Goal: Task Accomplishment & Management: Manage account settings

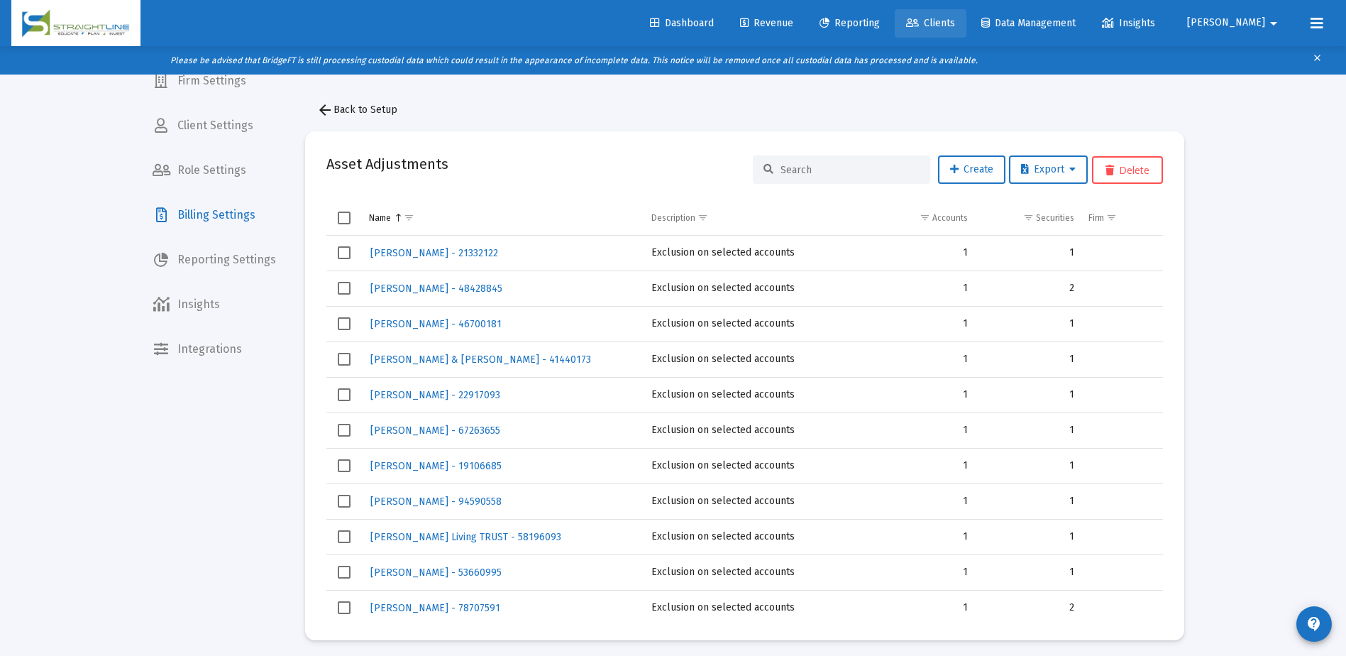
click at [955, 21] on span "Clients" at bounding box center [930, 23] width 49 height 12
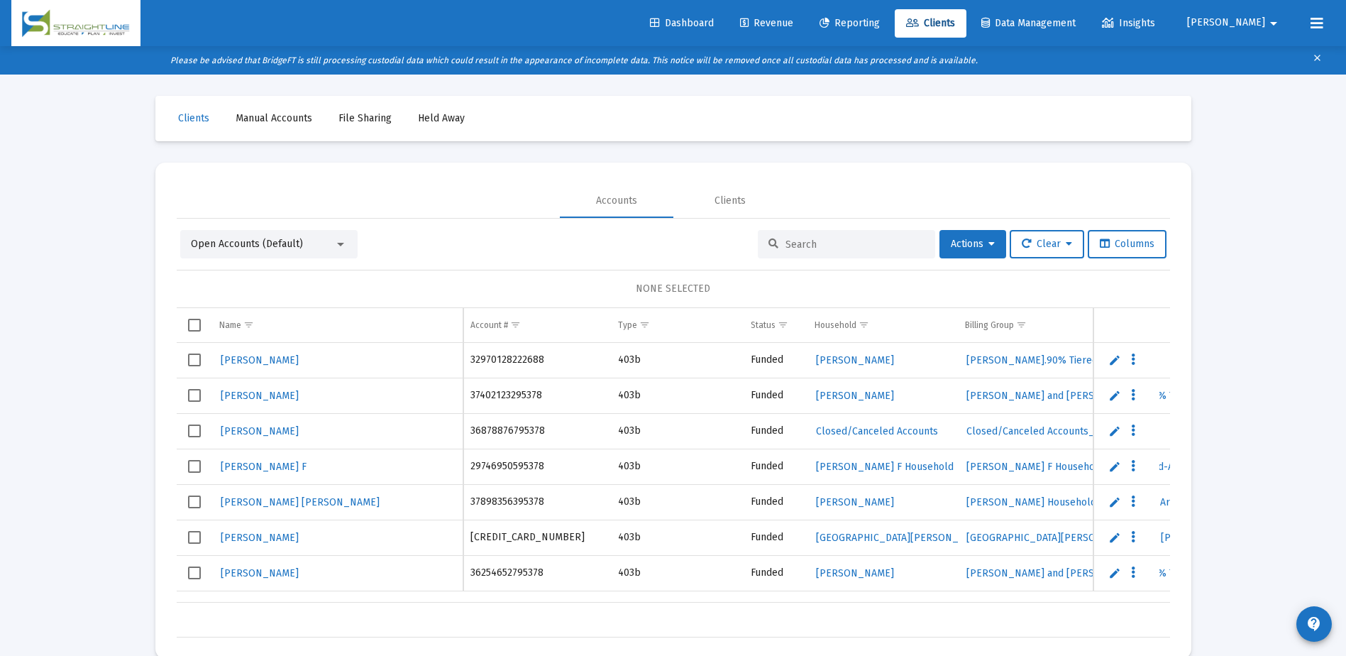
click at [825, 243] on input at bounding box center [854, 244] width 139 height 12
paste input "IH545RI9__TP1001102155"
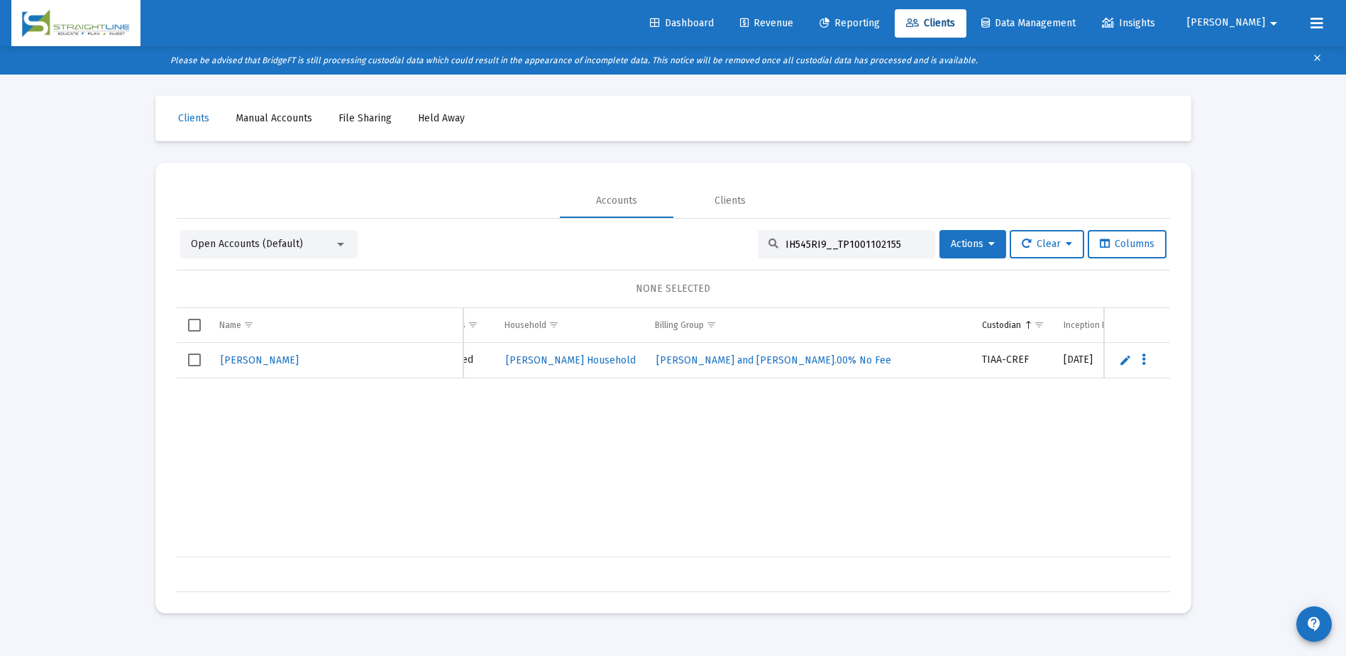
scroll to position [0, 414]
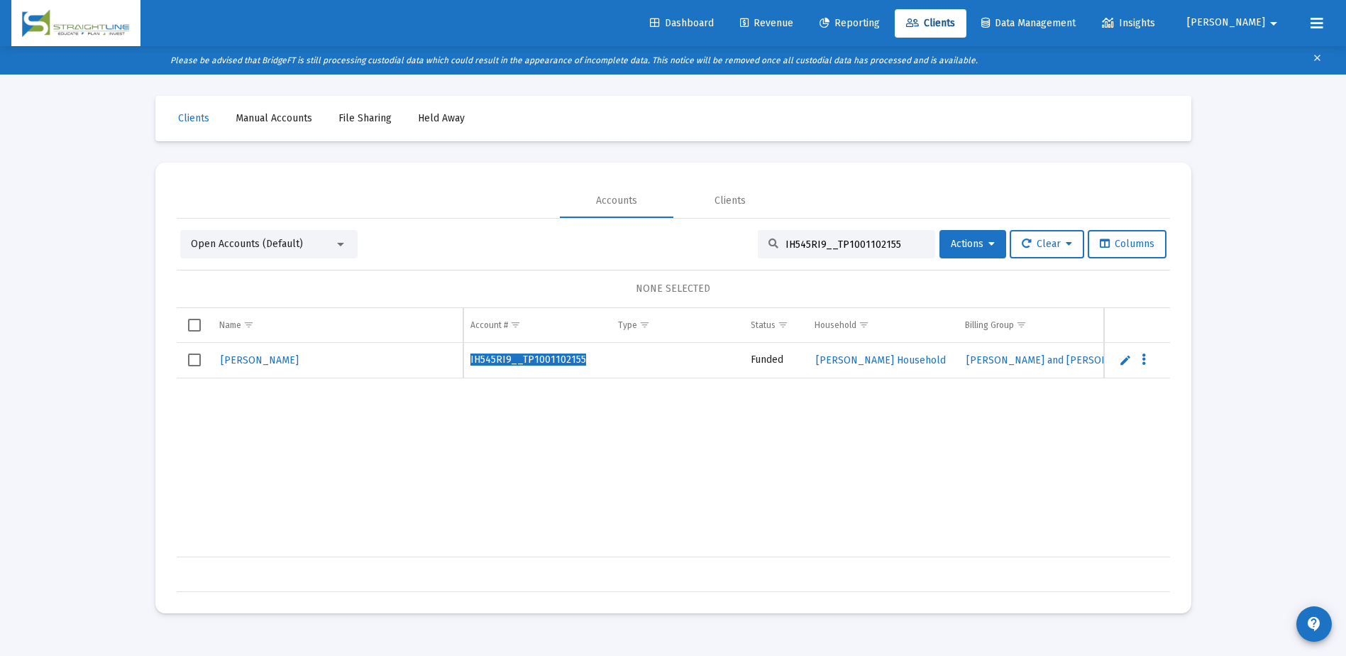
click at [800, 242] on input "IH545RI9__TP1001102155" at bounding box center [854, 244] width 139 height 12
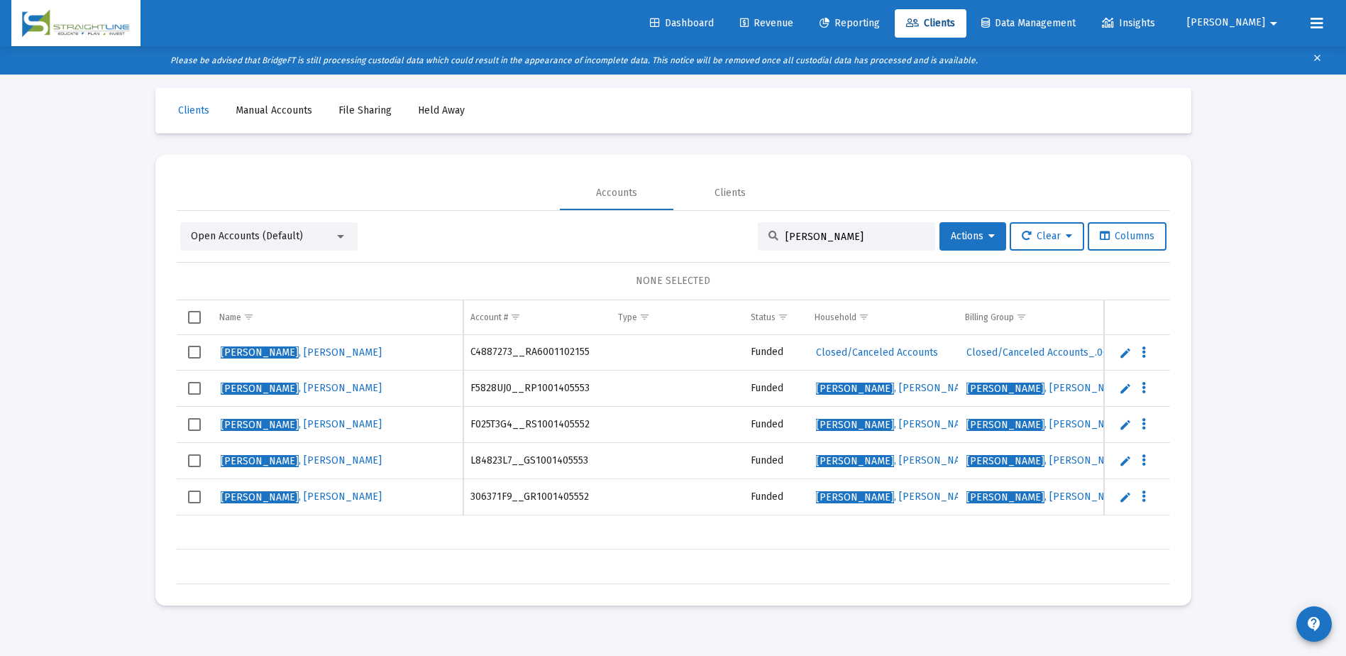
scroll to position [0, 0]
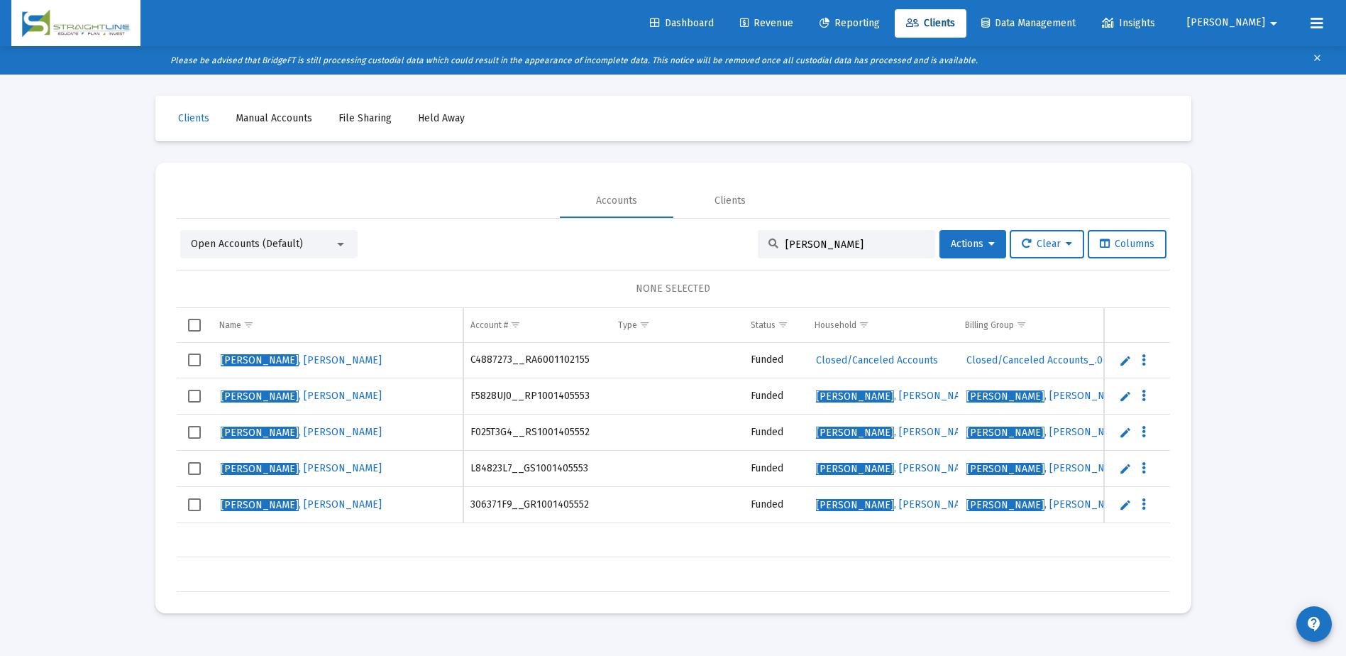
click at [833, 247] on input "[PERSON_NAME]" at bounding box center [854, 244] width 139 height 12
click at [831, 243] on input "[PERSON_NAME]" at bounding box center [854, 244] width 139 height 12
click at [834, 240] on input "[PERSON_NAME]" at bounding box center [854, 244] width 139 height 12
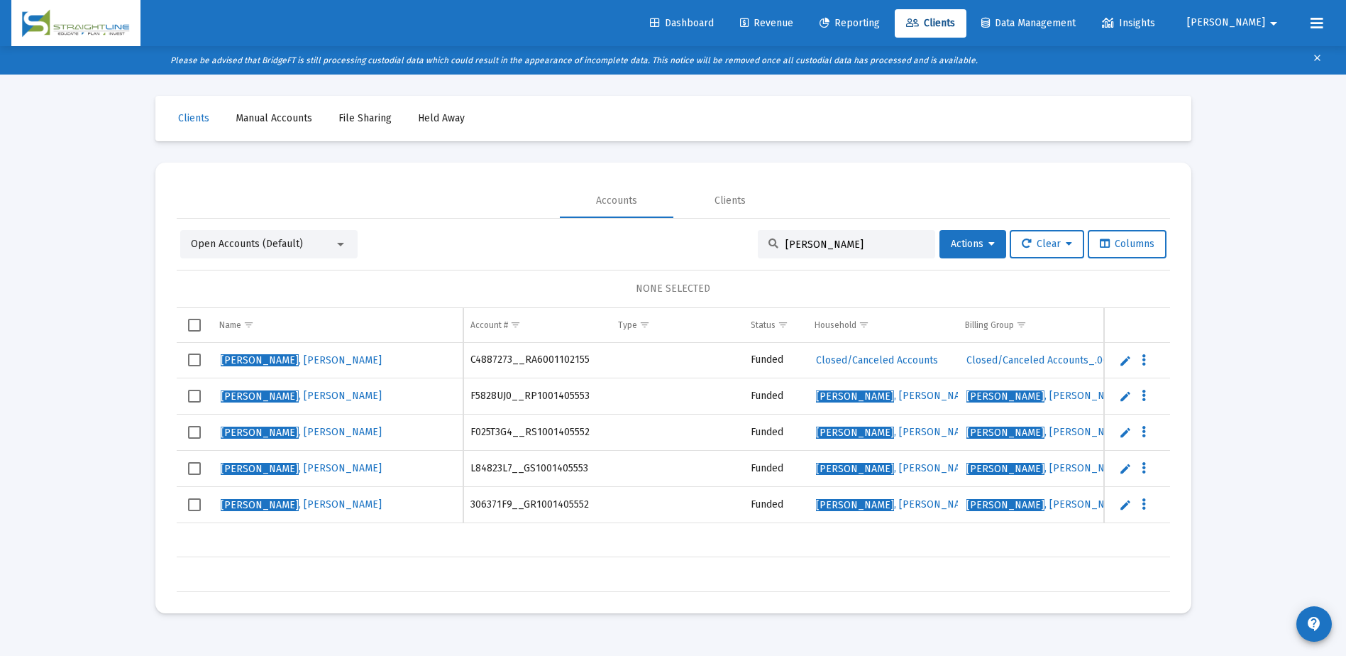
click at [834, 240] on input "[PERSON_NAME]" at bounding box center [854, 244] width 139 height 12
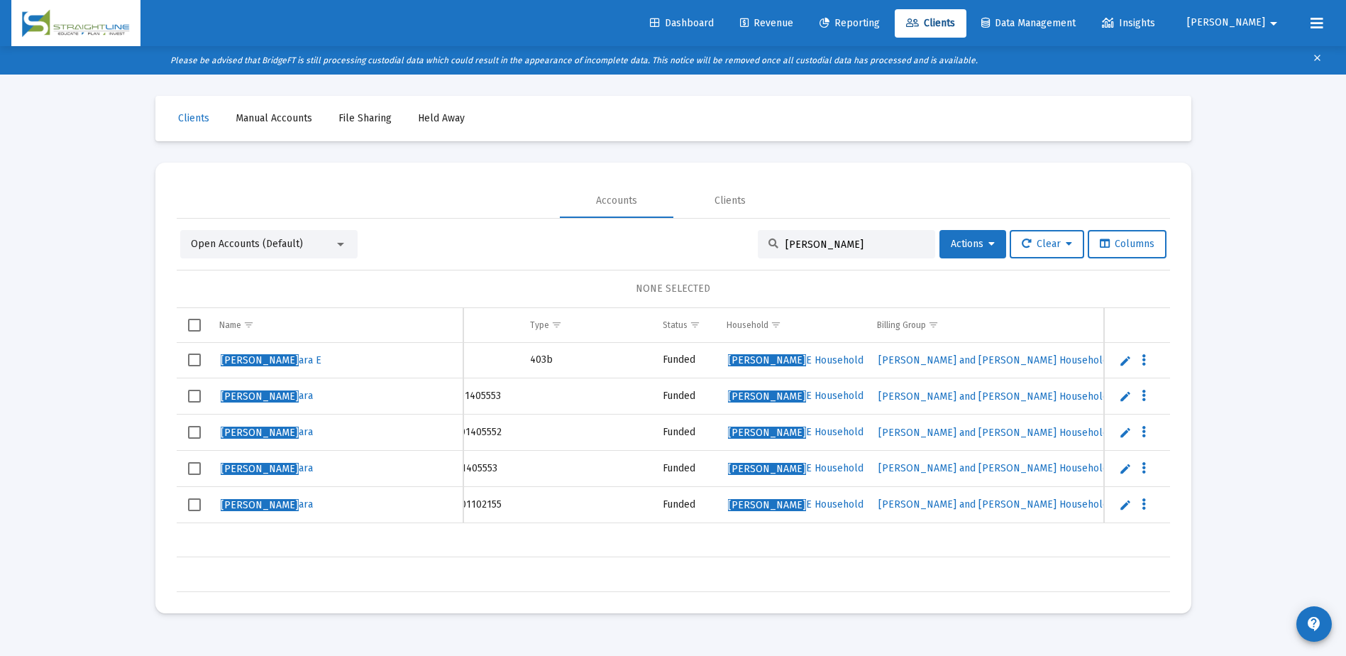
scroll to position [0, 109]
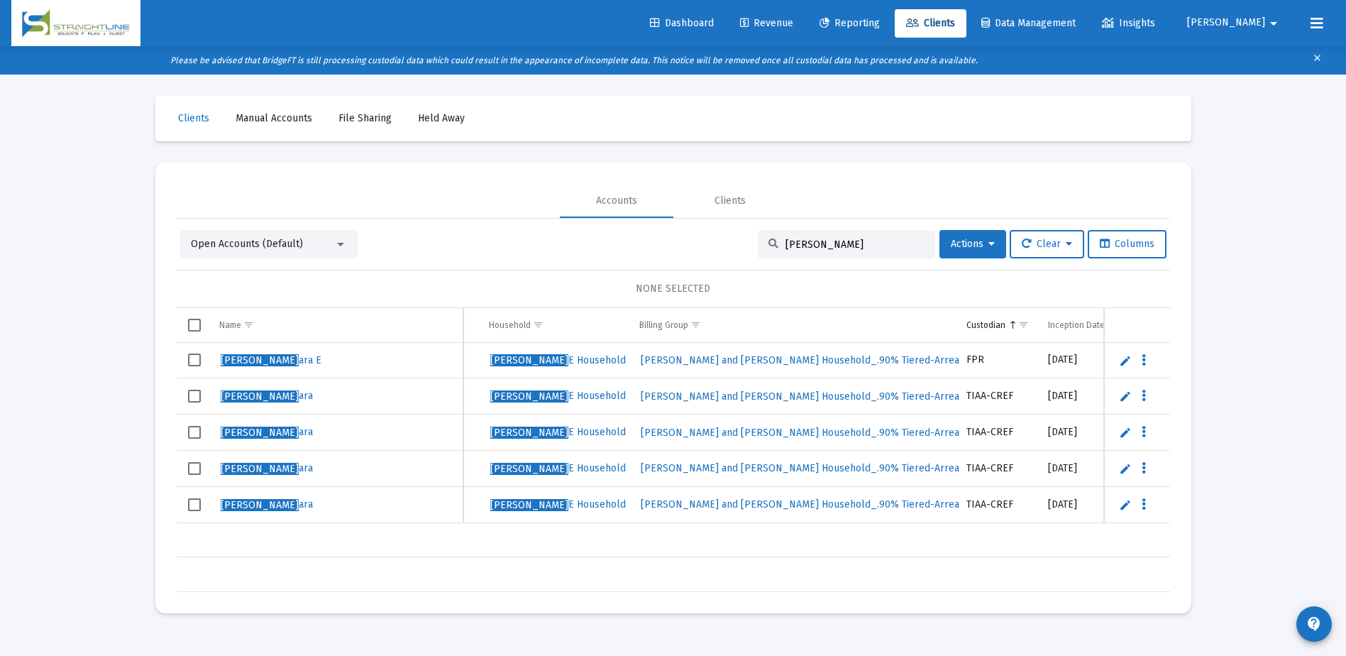
click at [817, 250] on div "[PERSON_NAME]" at bounding box center [846, 244] width 177 height 28
click at [818, 248] on input "[PERSON_NAME]" at bounding box center [854, 244] width 139 height 12
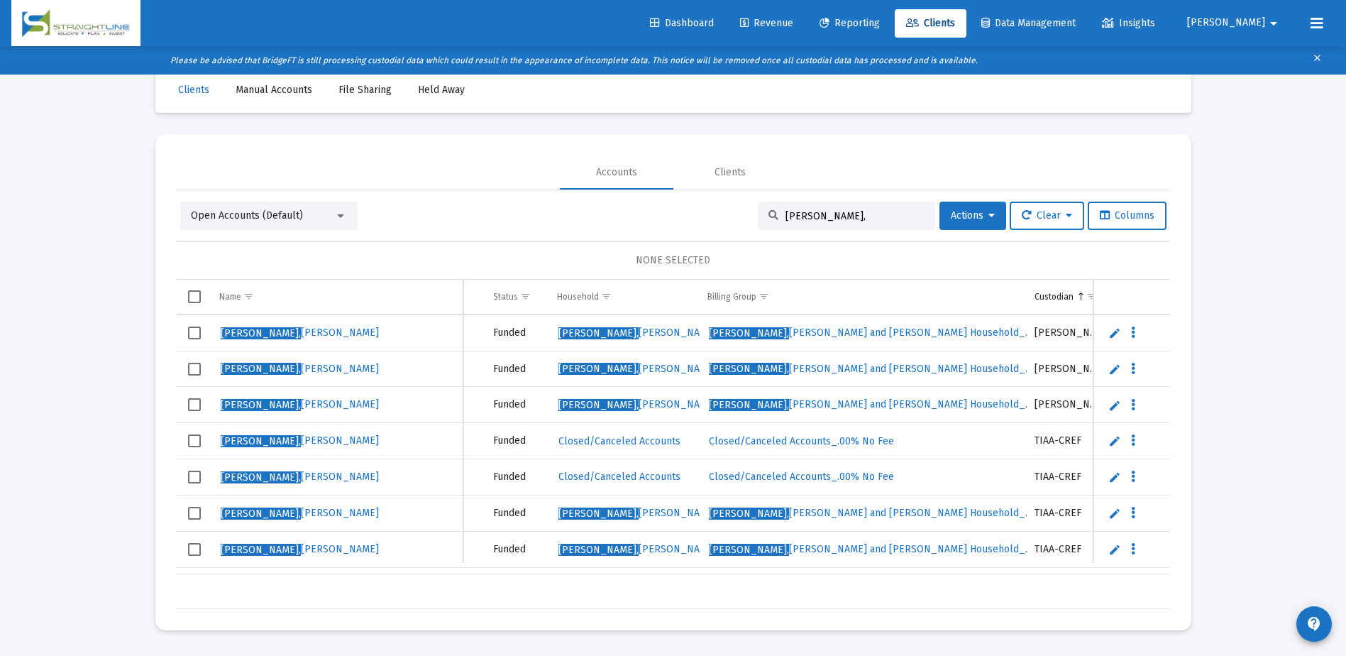
scroll to position [71, 238]
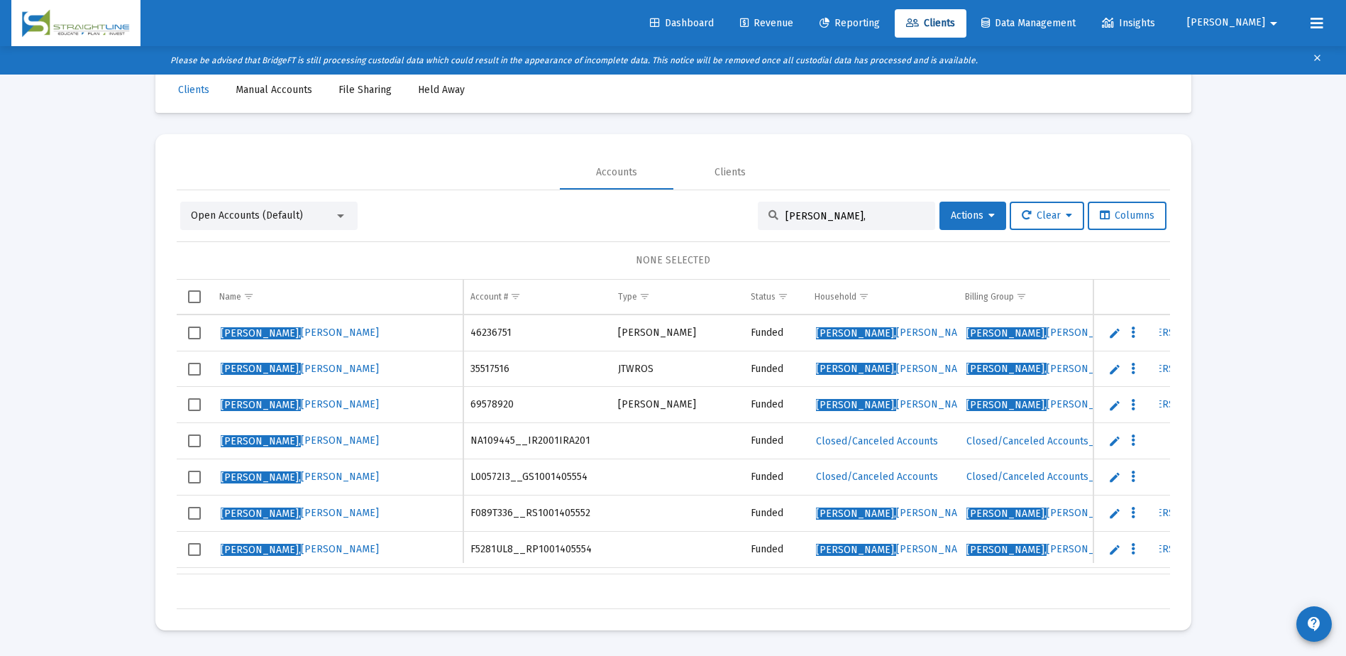
click at [591, 334] on td "46236751" at bounding box center [537, 332] width 148 height 36
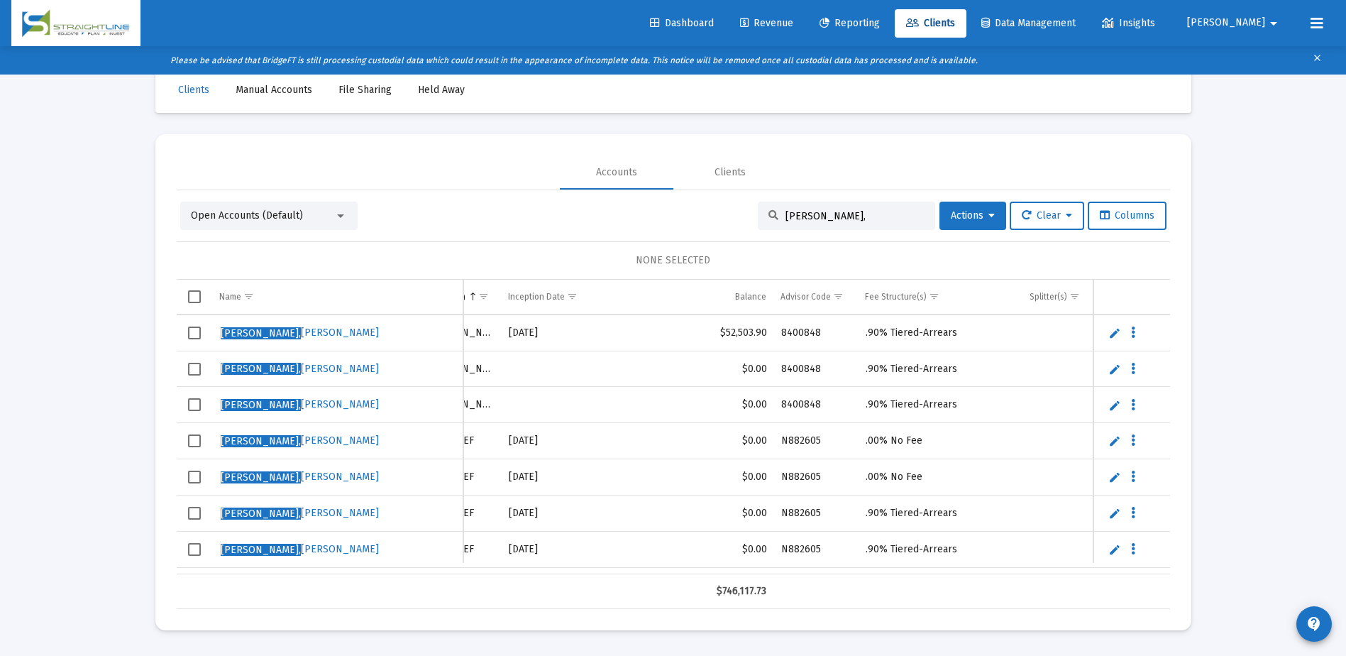
click at [853, 220] on input "[PERSON_NAME]," at bounding box center [854, 216] width 139 height 12
drag, startPoint x: 853, startPoint y: 220, endPoint x: 846, endPoint y: 221, distance: 7.2
click at [852, 221] on input "[PERSON_NAME]," at bounding box center [854, 216] width 139 height 12
click at [830, 218] on input "[PERSON_NAME]," at bounding box center [854, 216] width 139 height 12
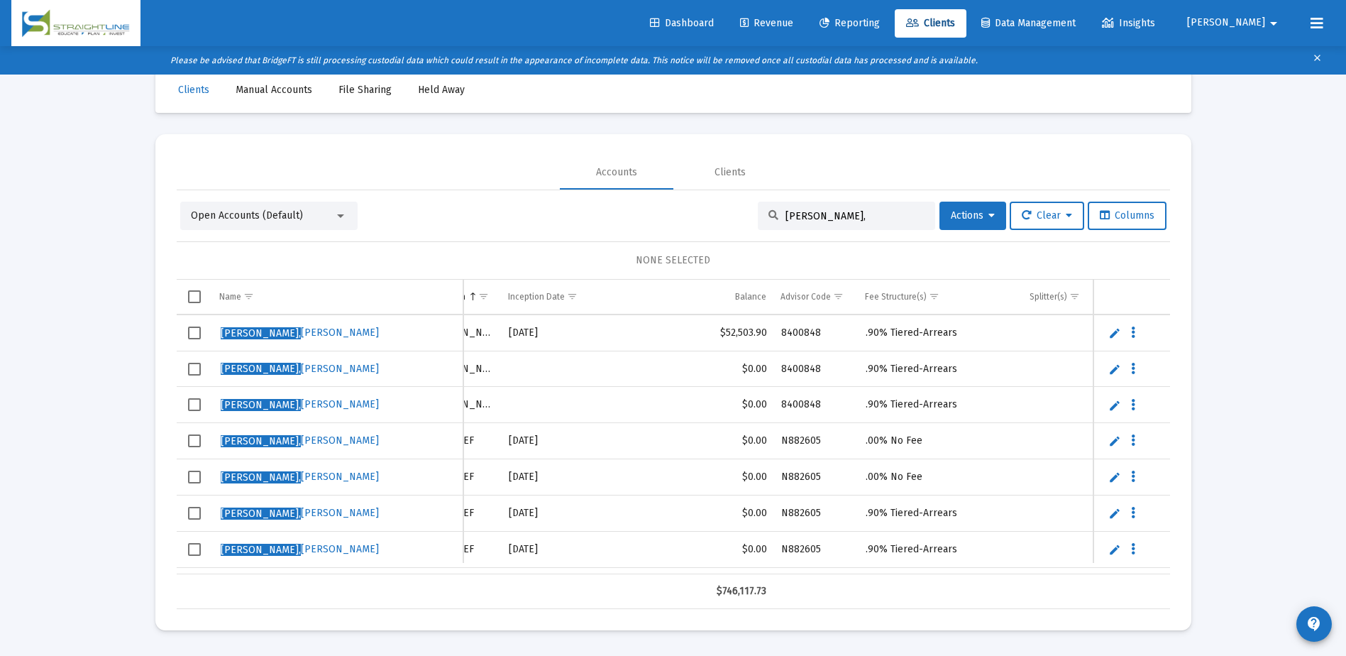
click at [830, 218] on input "[PERSON_NAME]," at bounding box center [854, 216] width 139 height 12
click at [822, 214] on input "[PERSON_NAME]," at bounding box center [854, 216] width 139 height 12
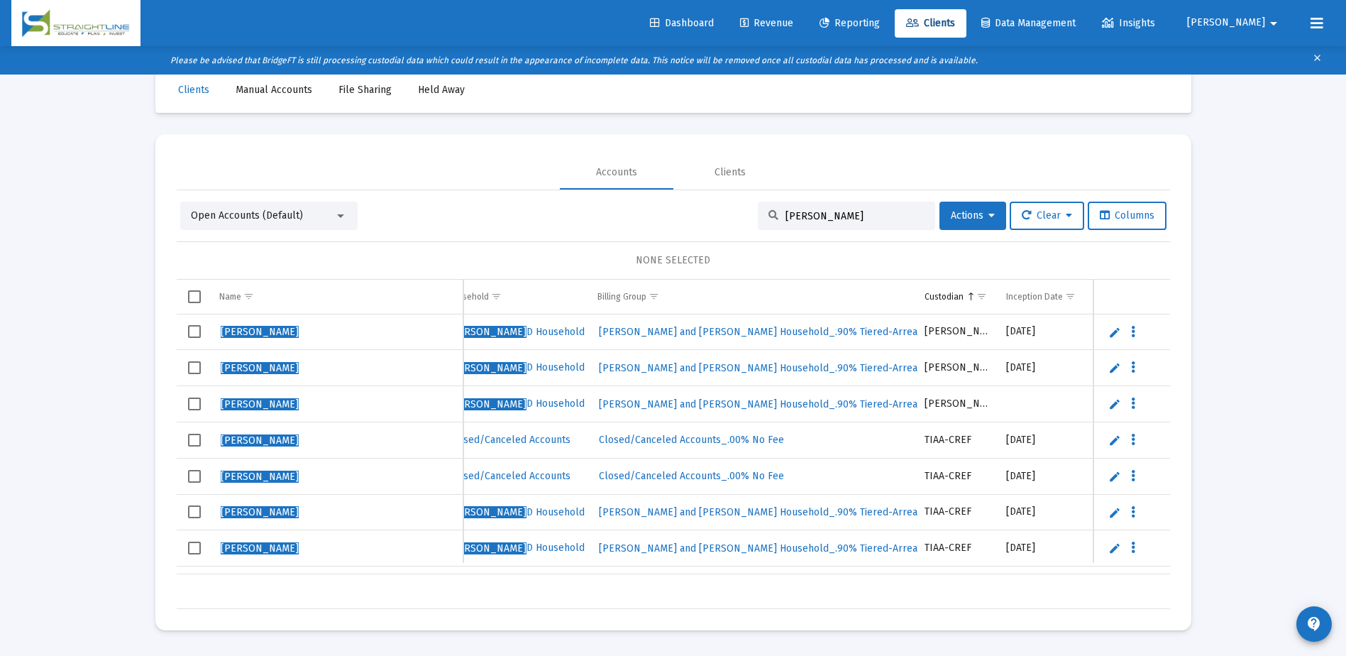
scroll to position [0, 597]
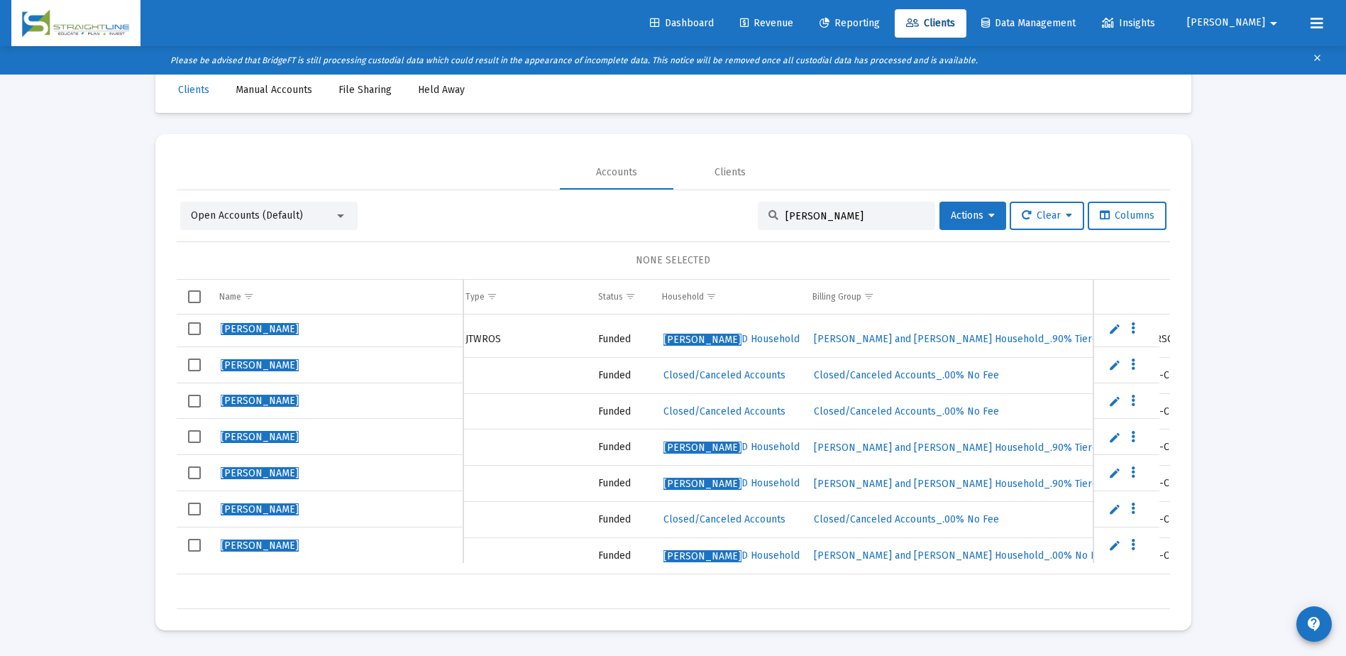
type input "[PERSON_NAME]"
click at [192, 438] on span "Select row" at bounding box center [194, 436] width 13 height 13
click at [190, 472] on span "Select row" at bounding box center [194, 472] width 13 height 13
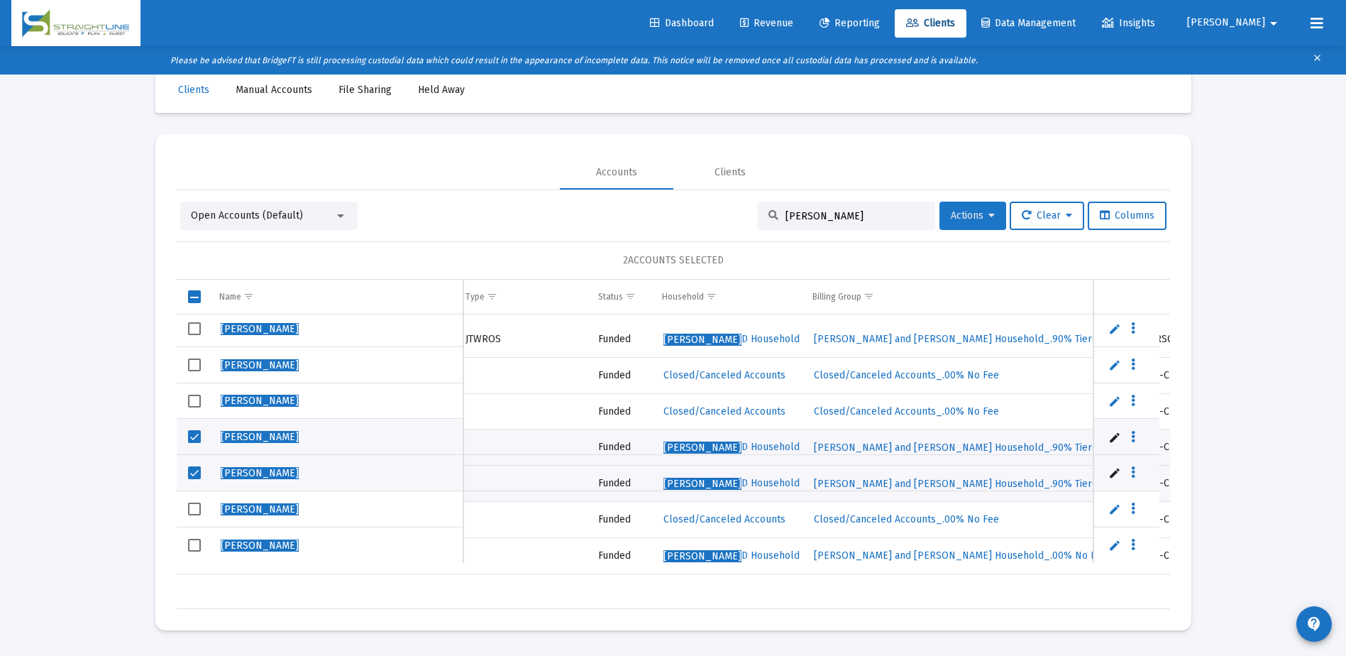
click at [951, 215] on span "Actions" at bounding box center [973, 215] width 44 height 12
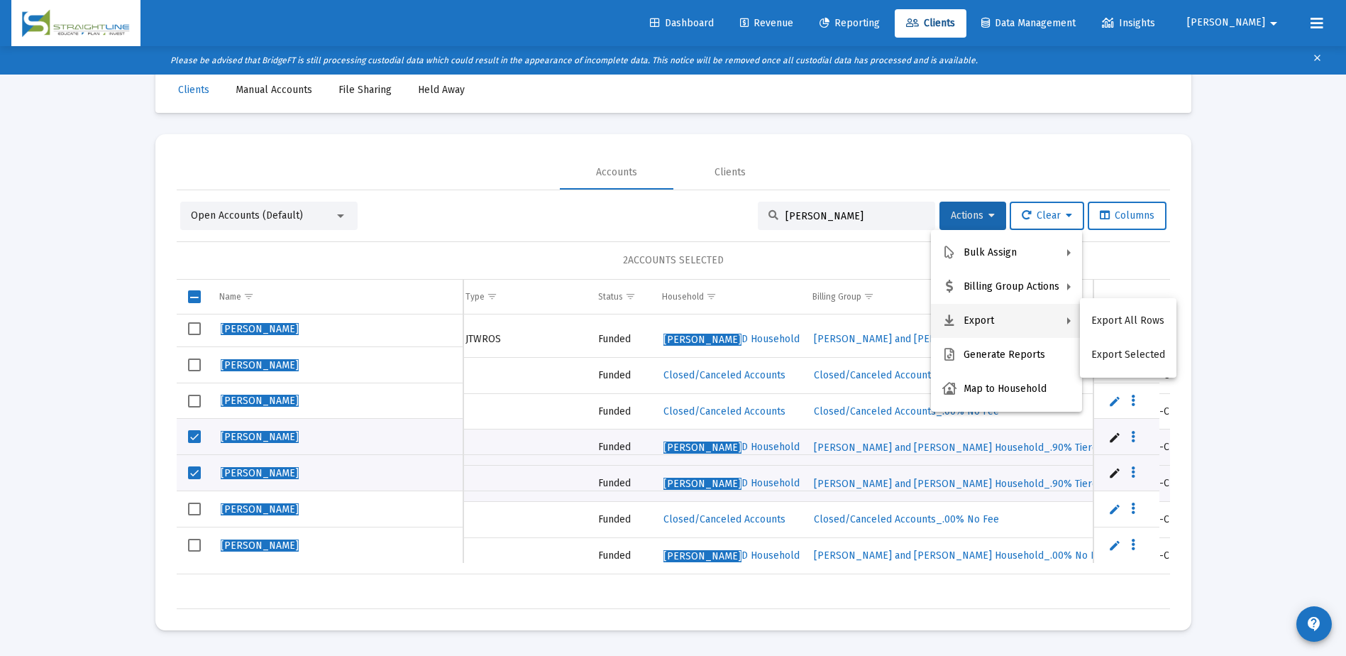
click at [673, 175] on div at bounding box center [673, 328] width 1346 height 656
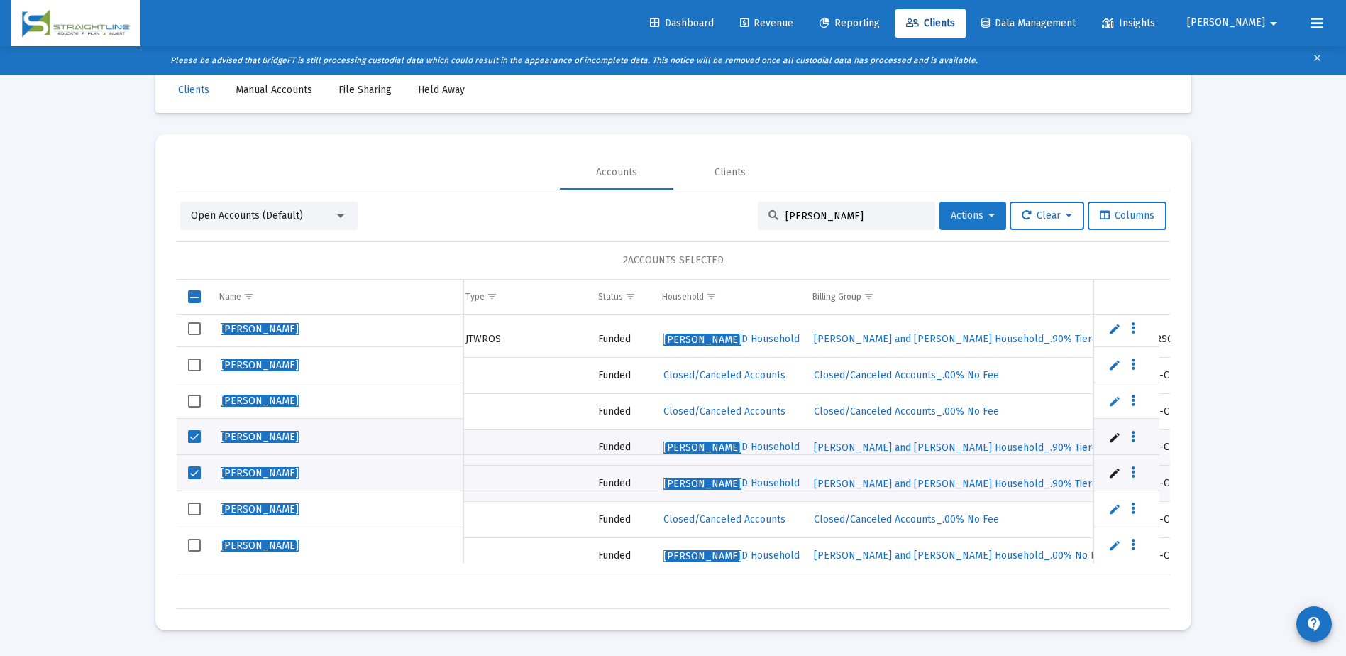
click at [967, 214] on span "Actions" at bounding box center [973, 215] width 44 height 12
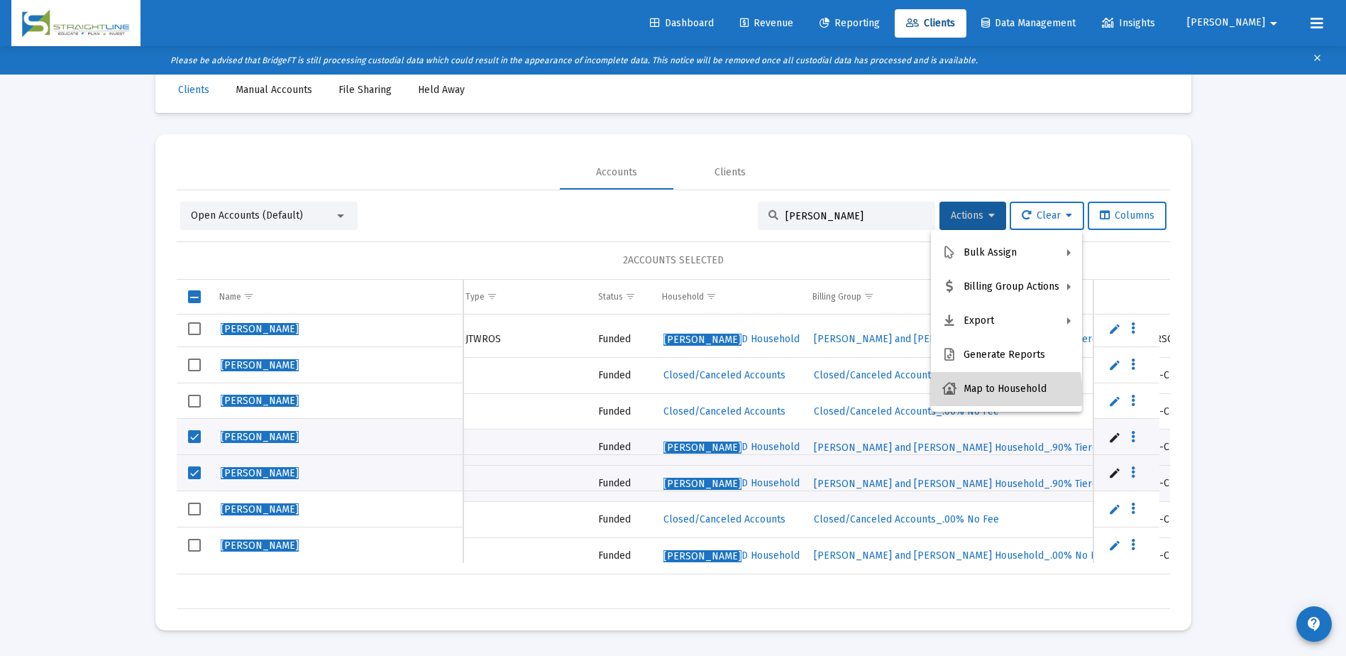
click at [983, 394] on button "Map to Household" at bounding box center [1006, 389] width 151 height 34
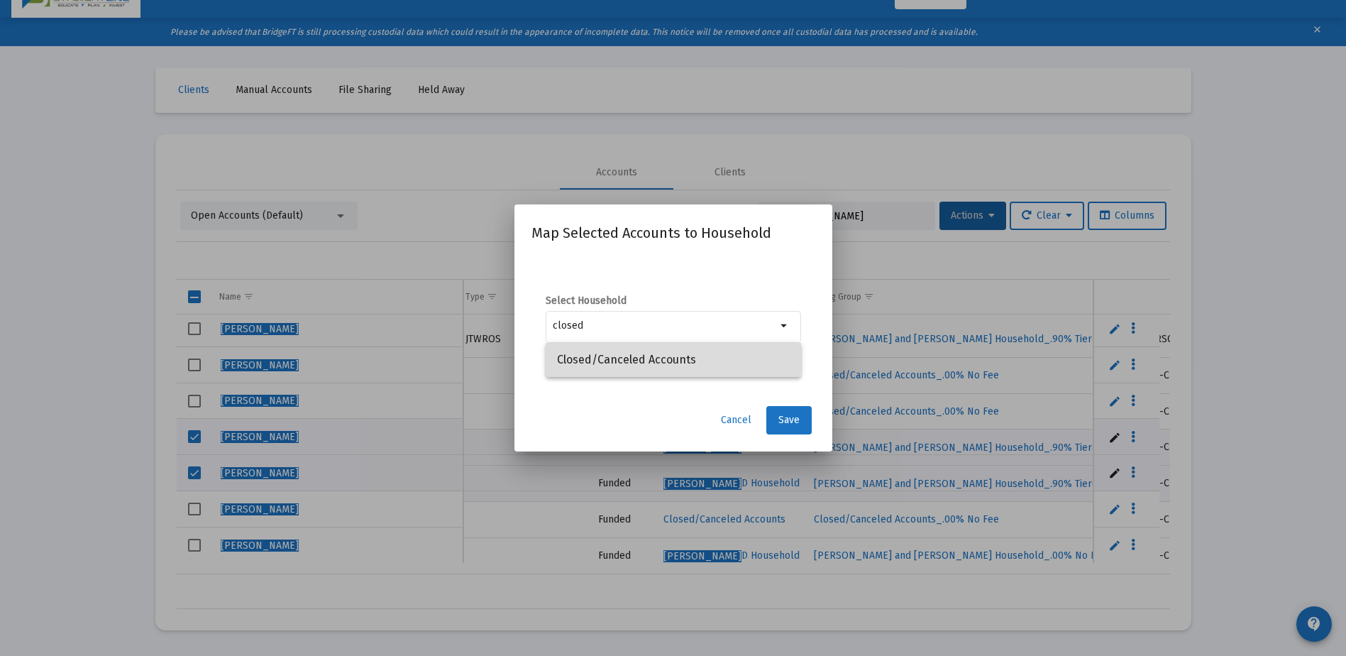
click at [604, 355] on span "Closed/Canceled Accounts" at bounding box center [673, 360] width 233 height 34
type input "Closed/Canceled Accounts"
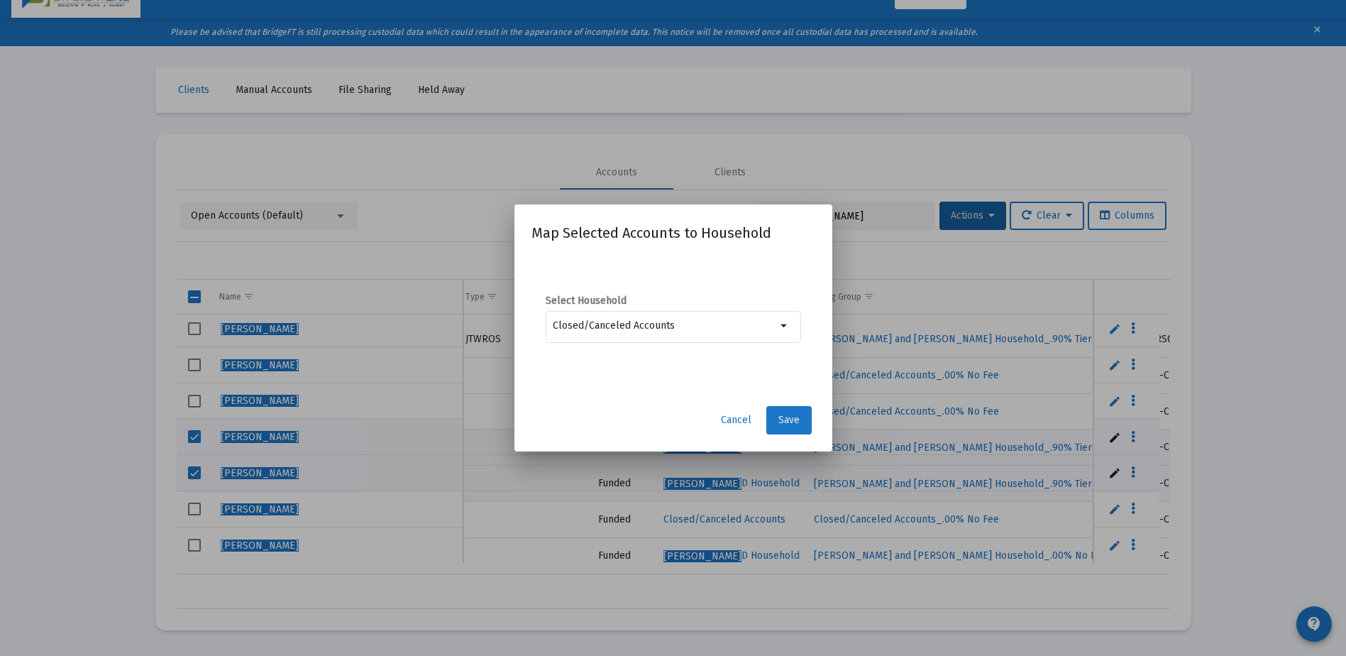
click at [788, 424] on span "Save" at bounding box center [788, 420] width 21 height 12
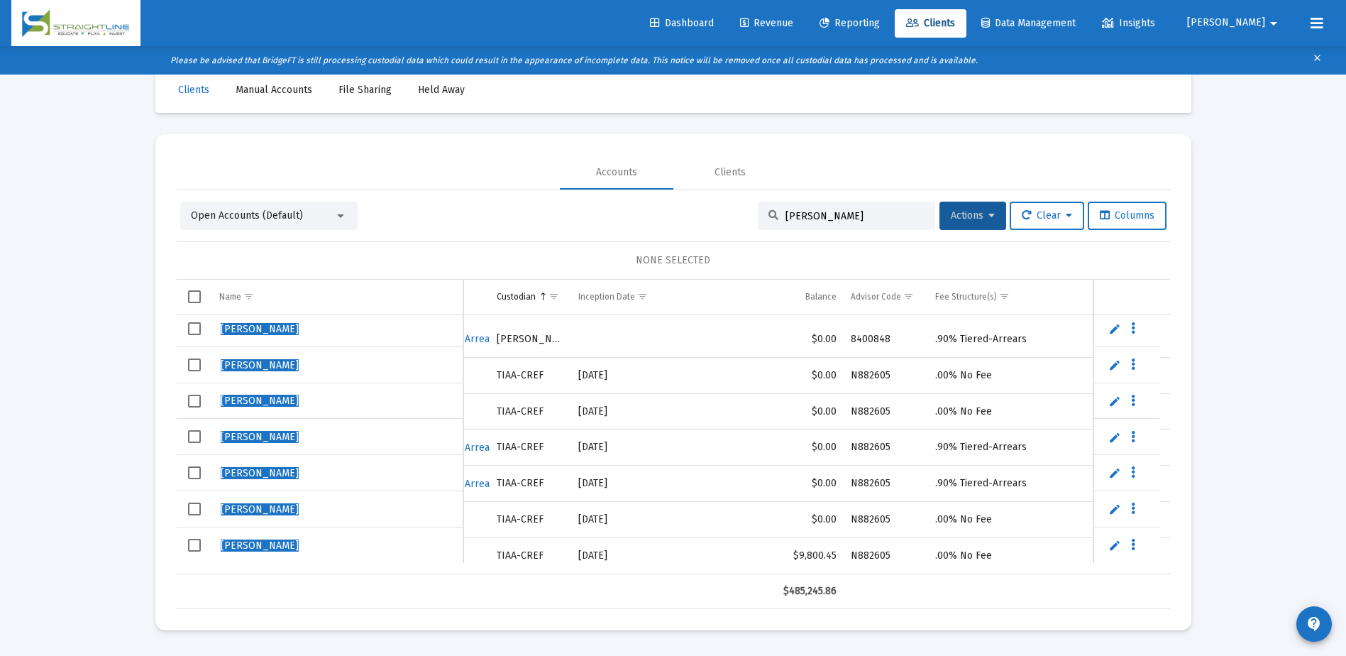
click at [196, 434] on span "Select row" at bounding box center [194, 436] width 13 height 13
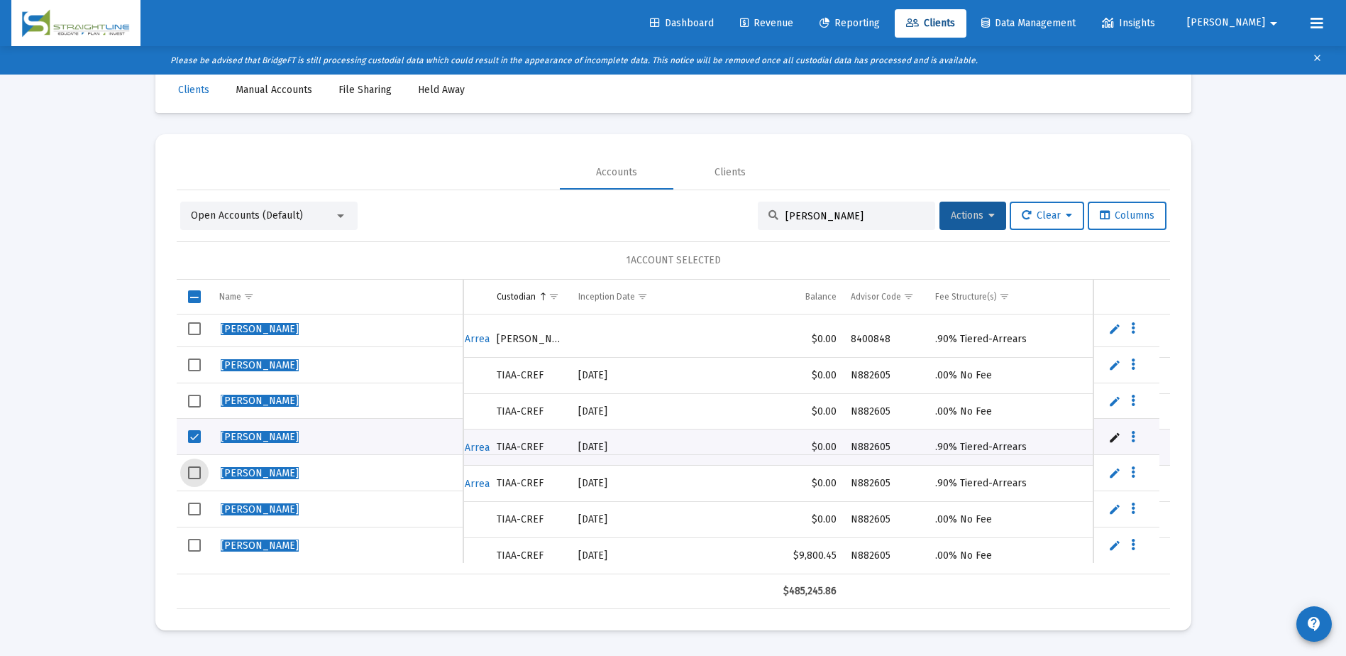
click at [188, 475] on span "Select row" at bounding box center [194, 472] width 13 height 13
click at [961, 220] on span "Actions" at bounding box center [973, 215] width 44 height 12
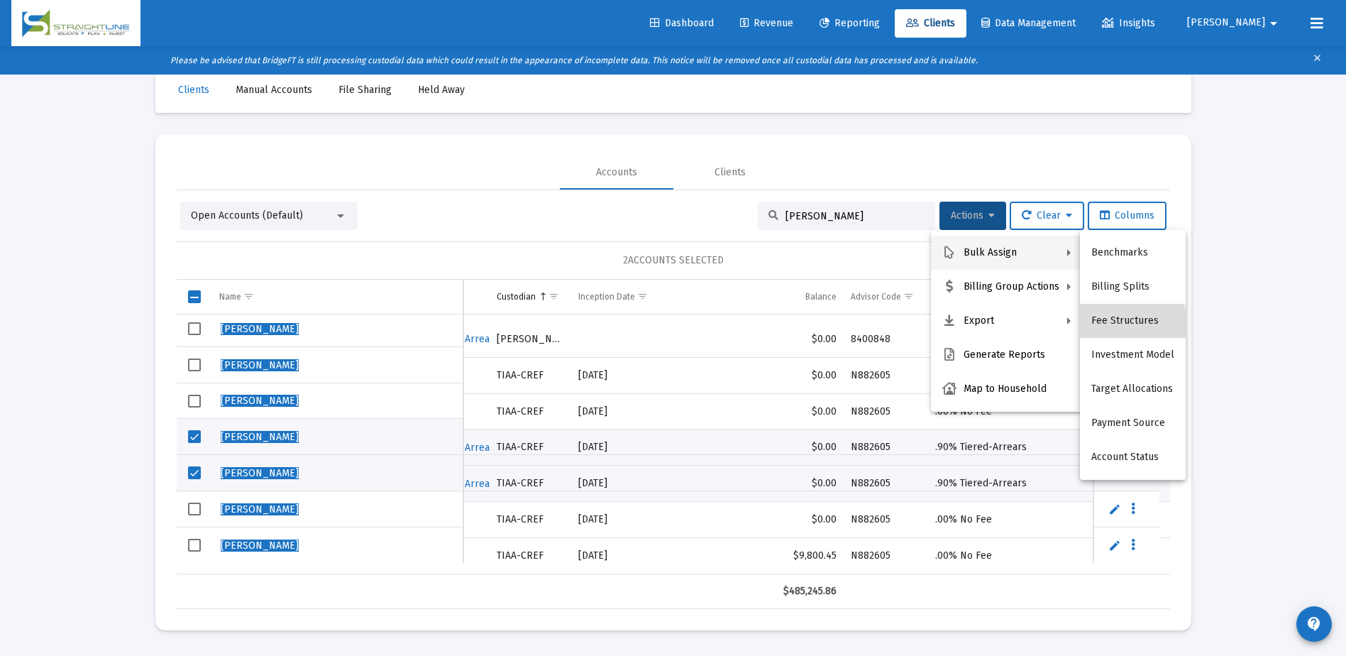
click at [1127, 323] on button "Fee Structures" at bounding box center [1133, 321] width 106 height 34
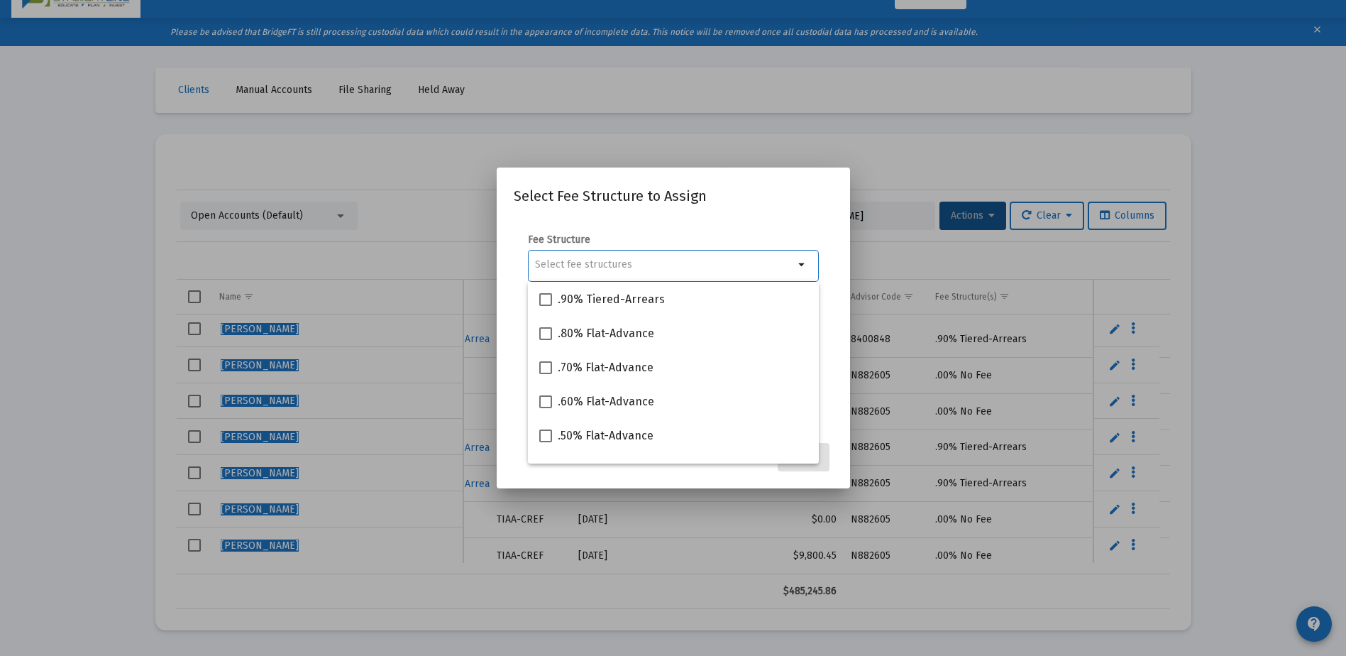
click at [565, 268] on input "Selection" at bounding box center [664, 264] width 259 height 11
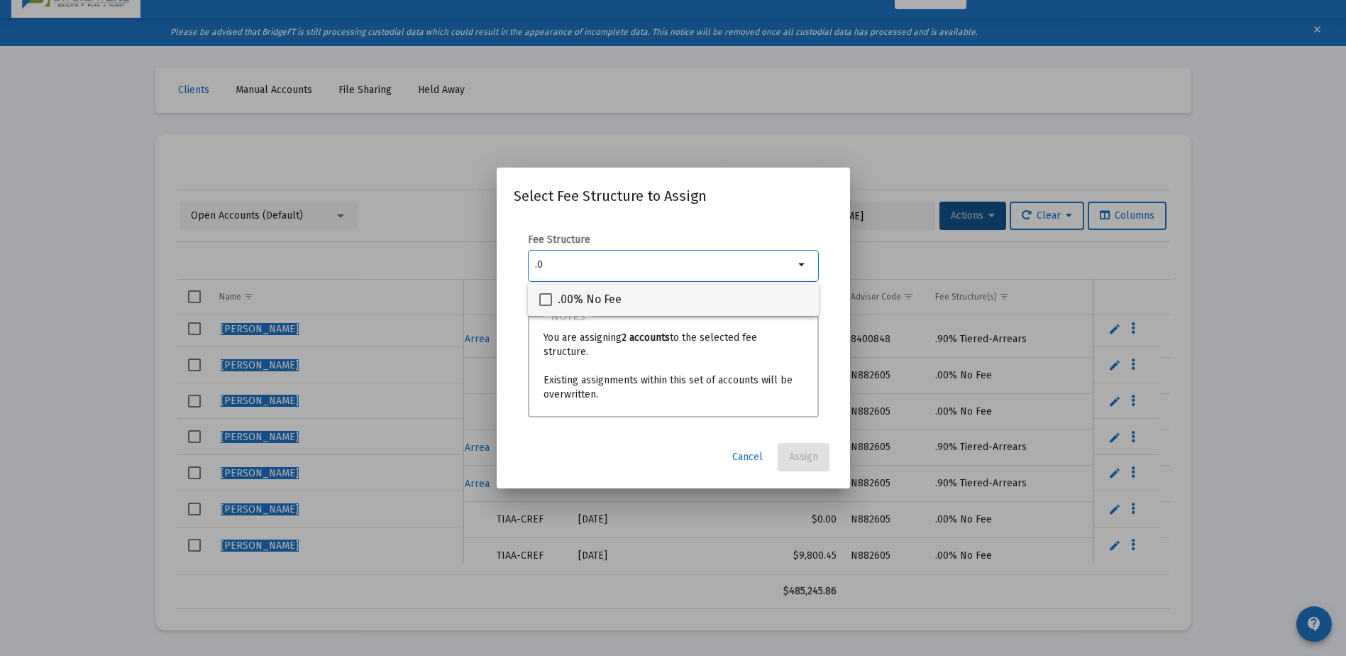
type input ".0"
click at [551, 302] on span at bounding box center [545, 299] width 13 height 13
click at [546, 306] on input ".00% No Fee" at bounding box center [545, 306] width 1 height 1
checkbox input "true"
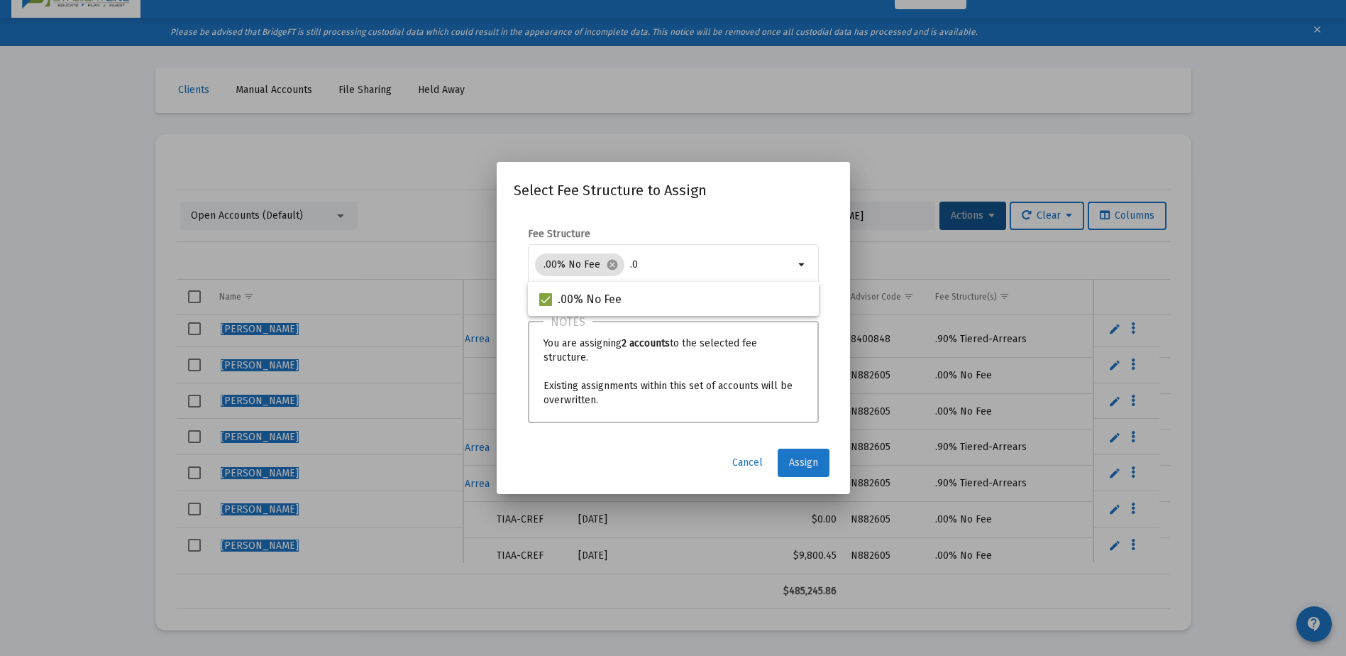
click at [792, 465] on span "Assign" at bounding box center [803, 462] width 29 height 12
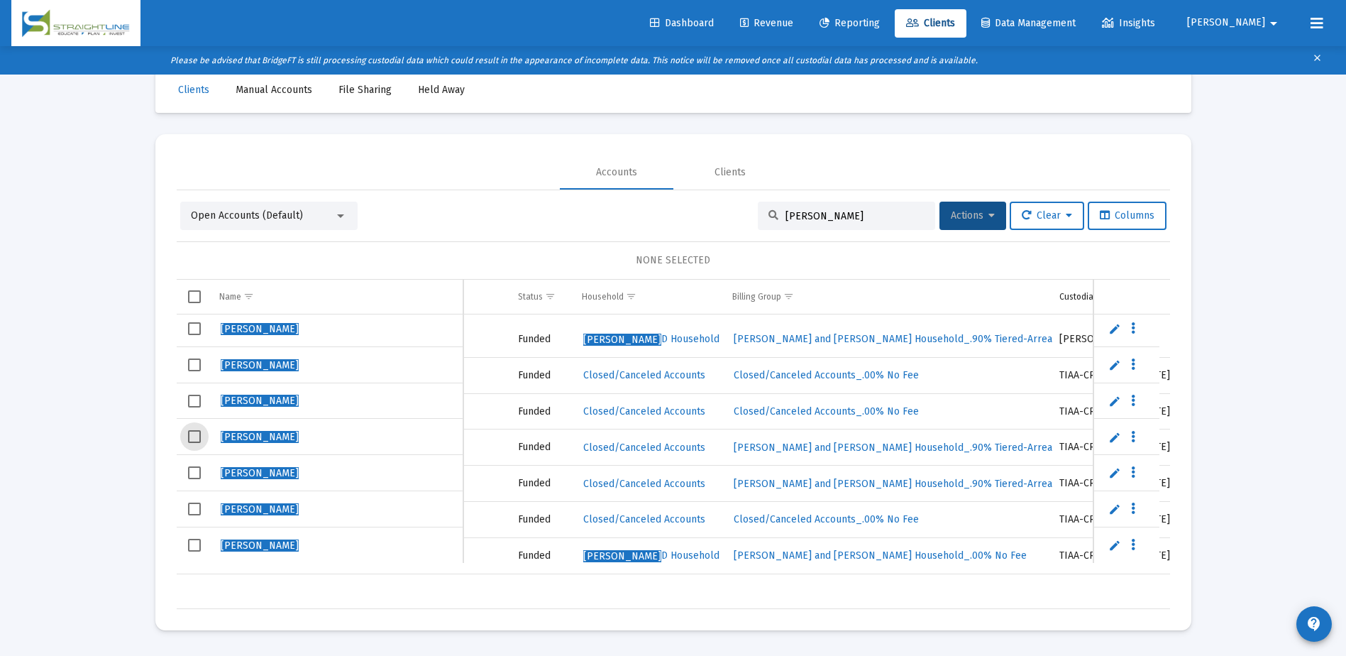
click at [200, 433] on span "Select row" at bounding box center [194, 436] width 13 height 13
click at [197, 470] on span "Select row" at bounding box center [194, 472] width 13 height 13
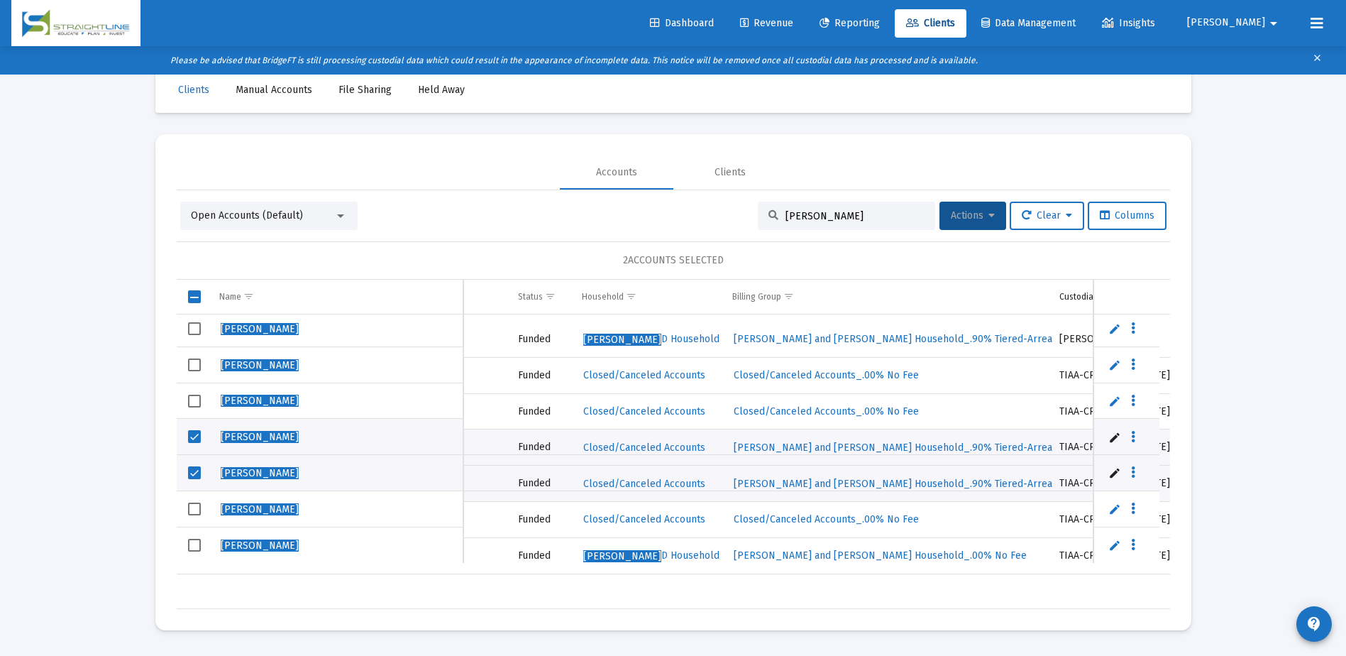
click at [991, 223] on button "Actions" at bounding box center [972, 215] width 67 height 28
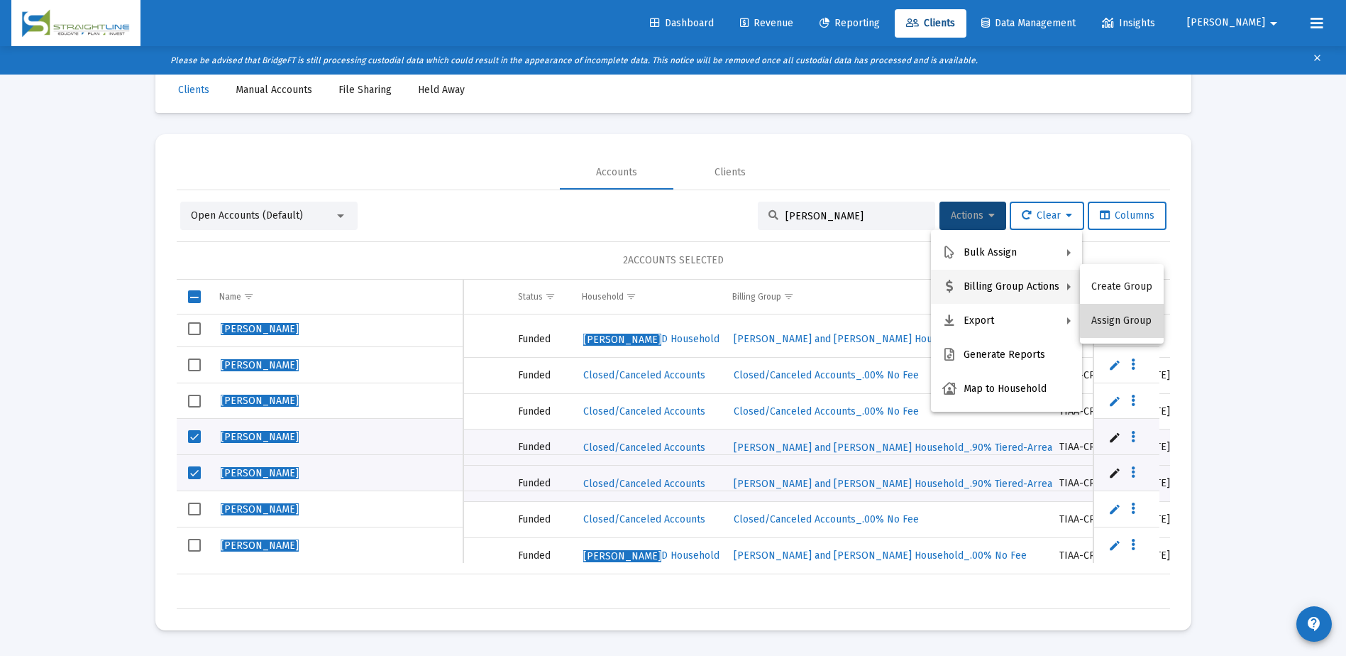
click at [1127, 313] on button "Assign Group" at bounding box center [1122, 321] width 84 height 34
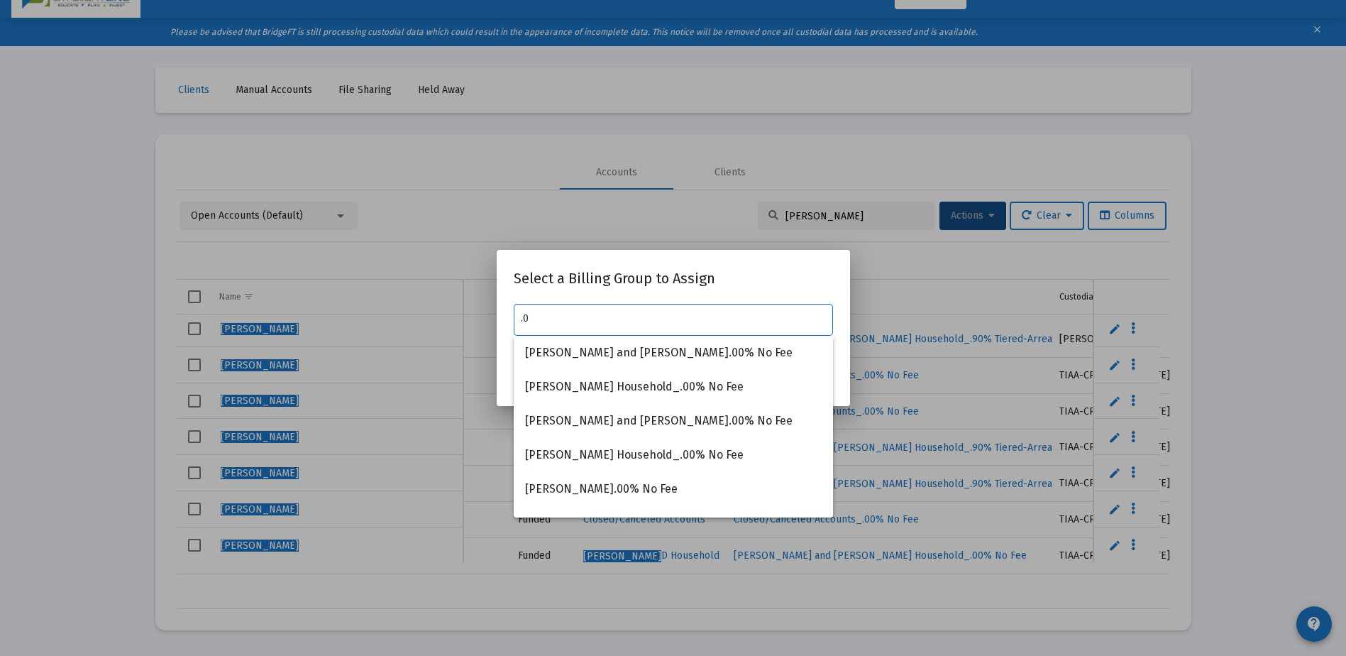
type input "."
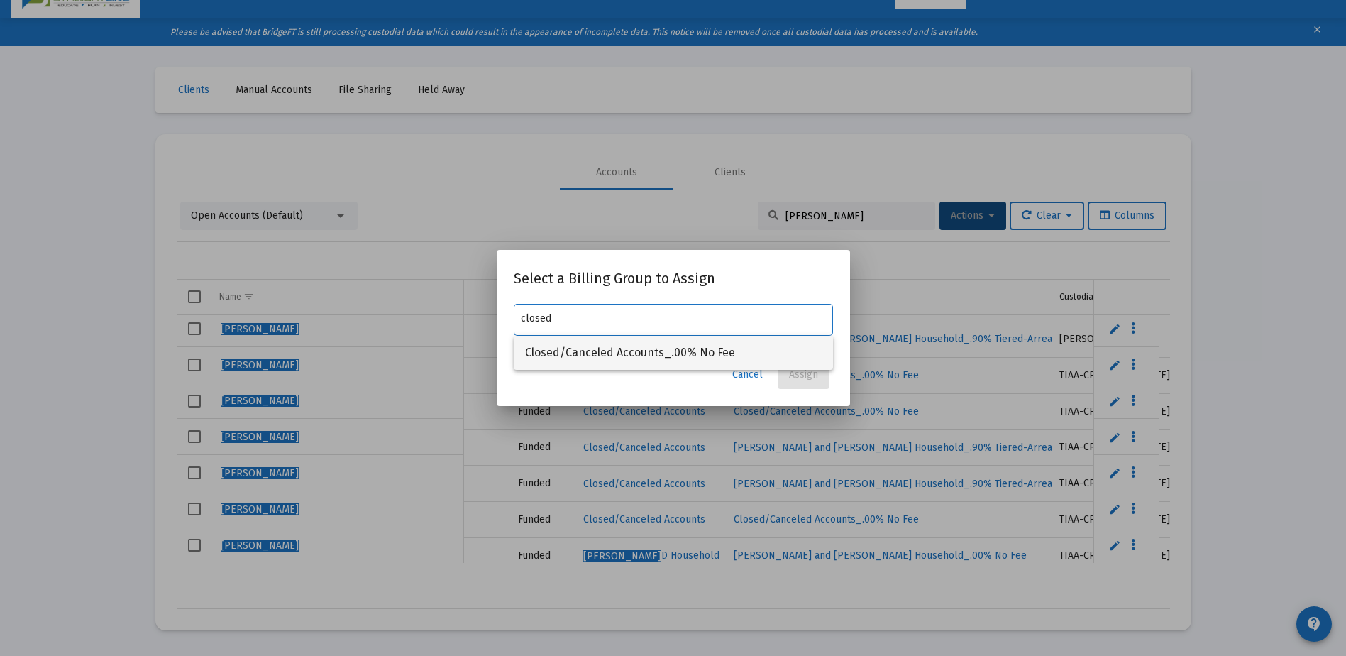
click at [669, 350] on span "Closed/Canceled Accounts_.00% No Fee" at bounding box center [673, 353] width 297 height 34
type input "Closed/Canceled Accounts_.00% No Fee"
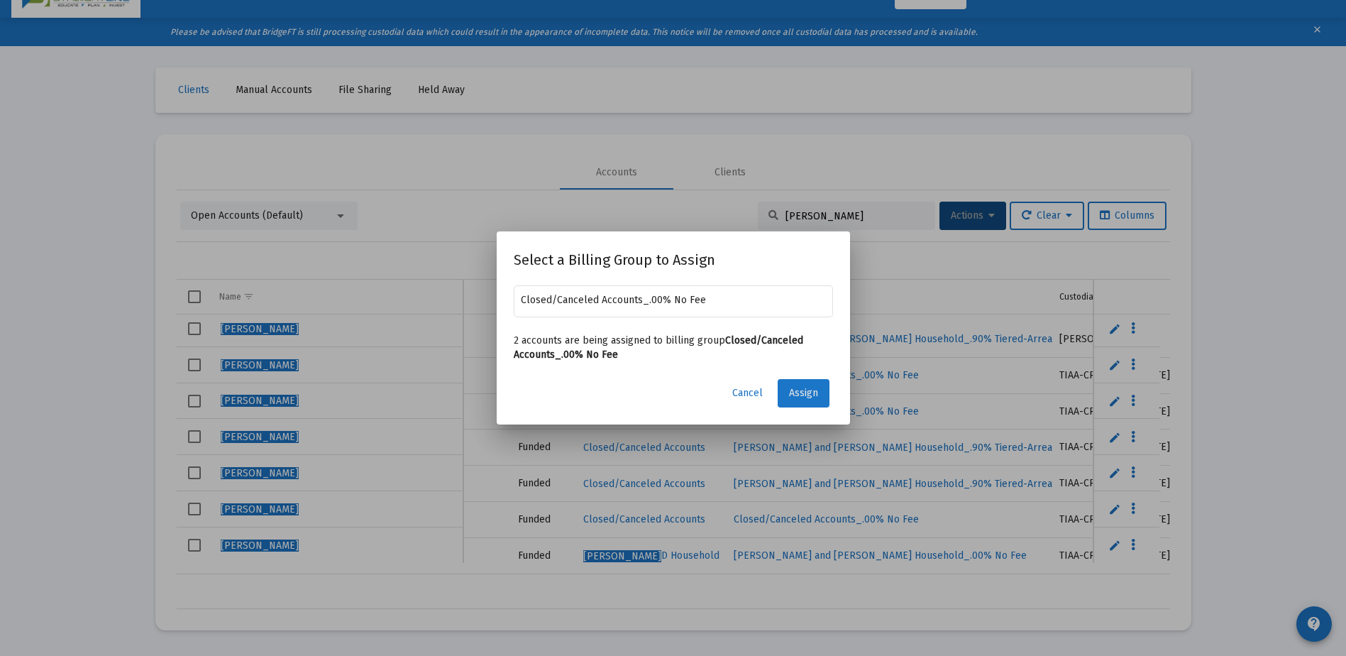
click at [787, 389] on button "Assign" at bounding box center [804, 393] width 52 height 28
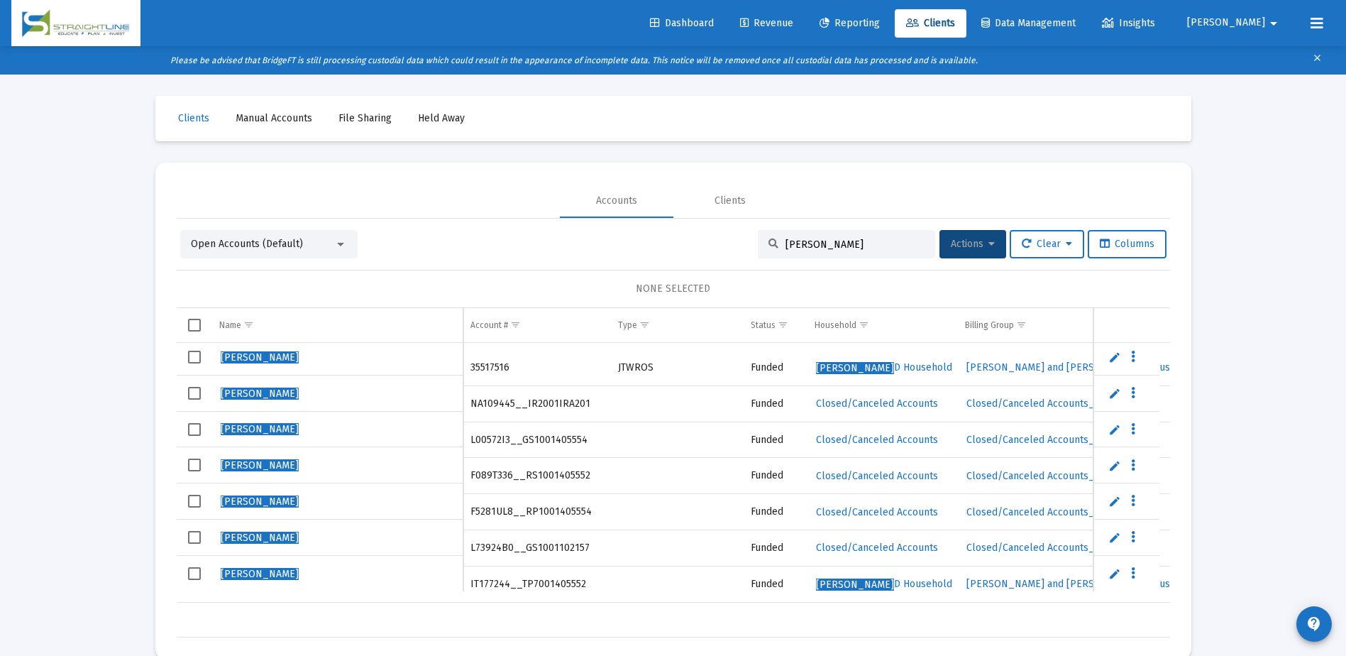
click at [813, 243] on input "[PERSON_NAME]" at bounding box center [854, 244] width 139 height 12
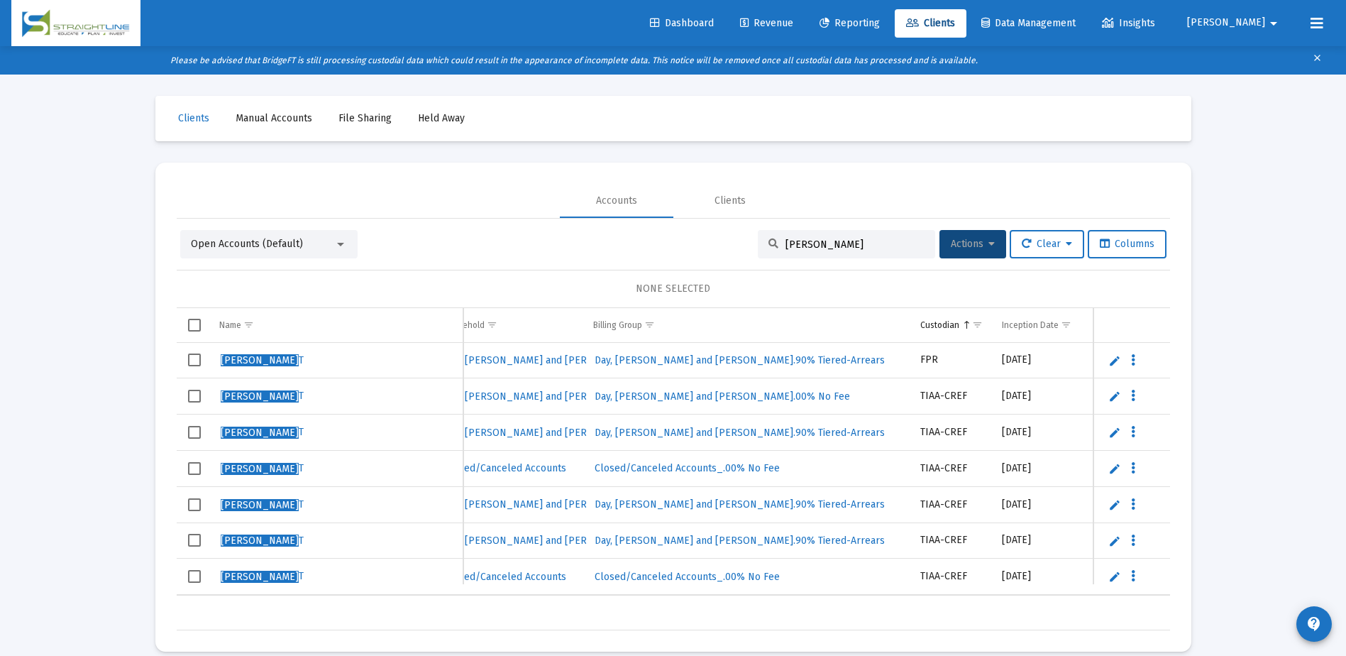
scroll to position [0, 440]
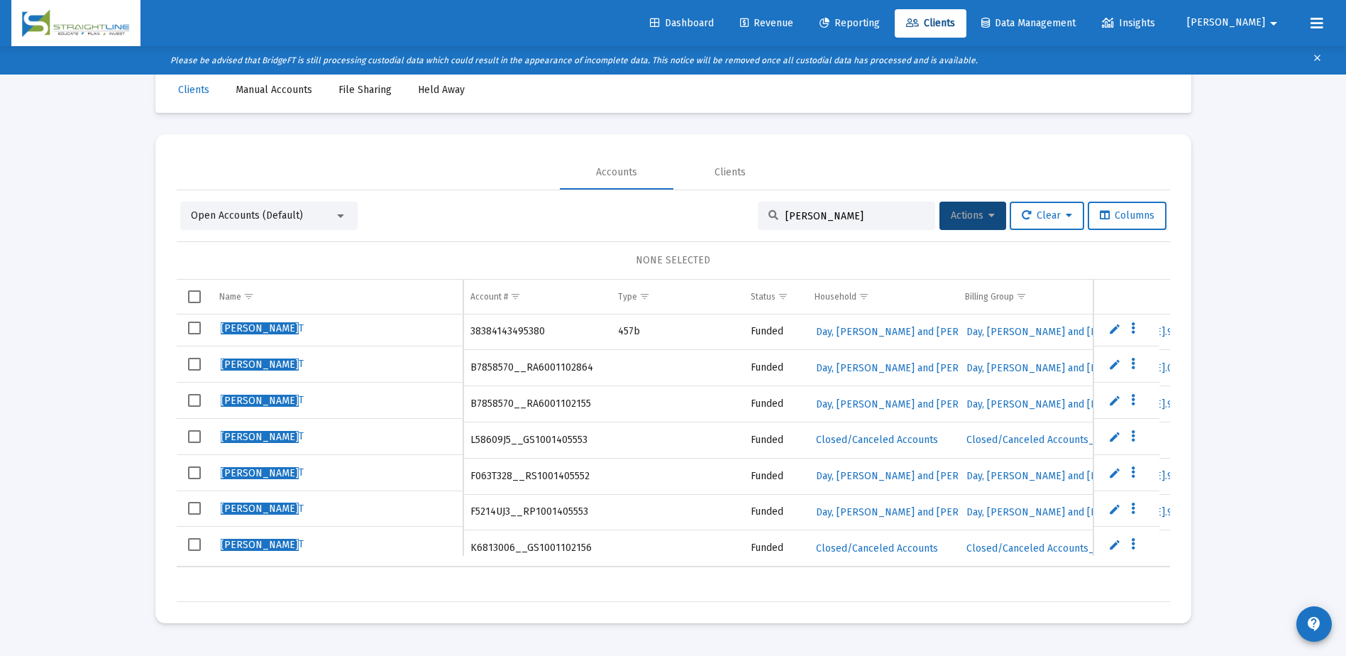
drag, startPoint x: 556, startPoint y: 562, endPoint x: 586, endPoint y: 558, distance: 30.1
click at [586, 558] on td "K6813006__GS1001102156" at bounding box center [537, 548] width 148 height 36
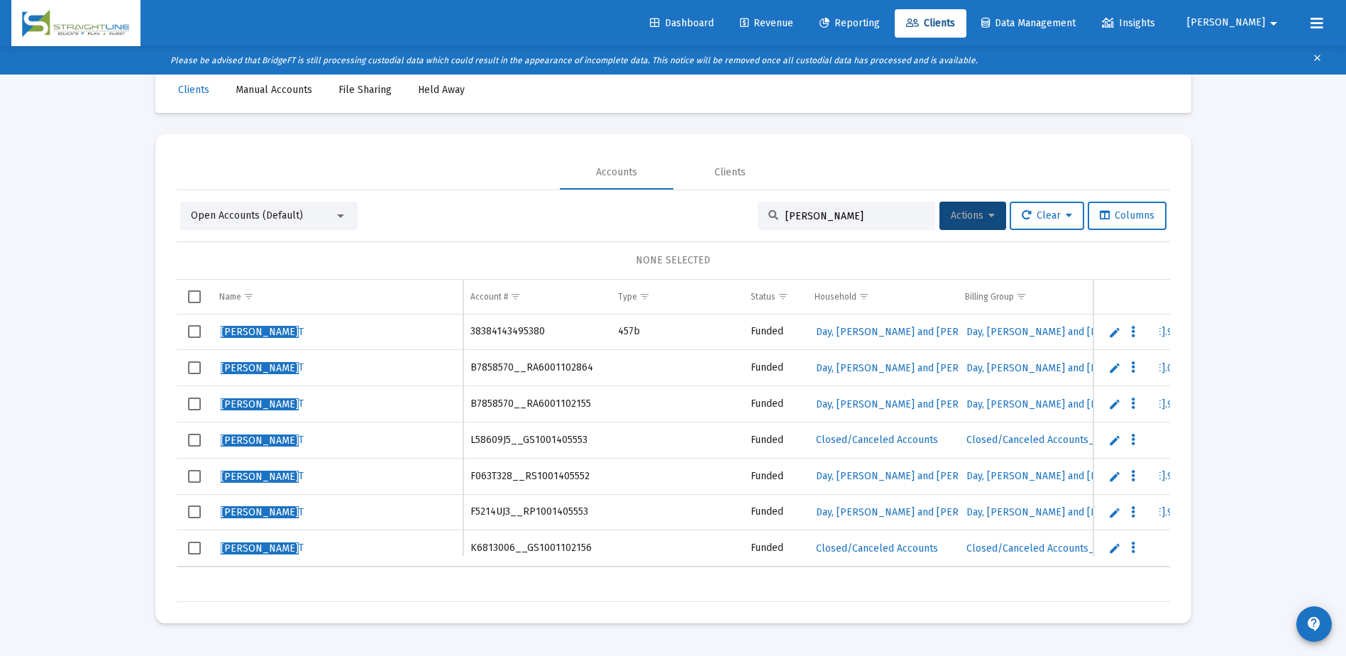
click at [770, 209] on div "[PERSON_NAME]" at bounding box center [846, 215] width 177 height 28
drag, startPoint x: 796, startPoint y: 211, endPoint x: 822, endPoint y: 213, distance: 25.6
click at [822, 213] on input "[PERSON_NAME]" at bounding box center [854, 216] width 139 height 12
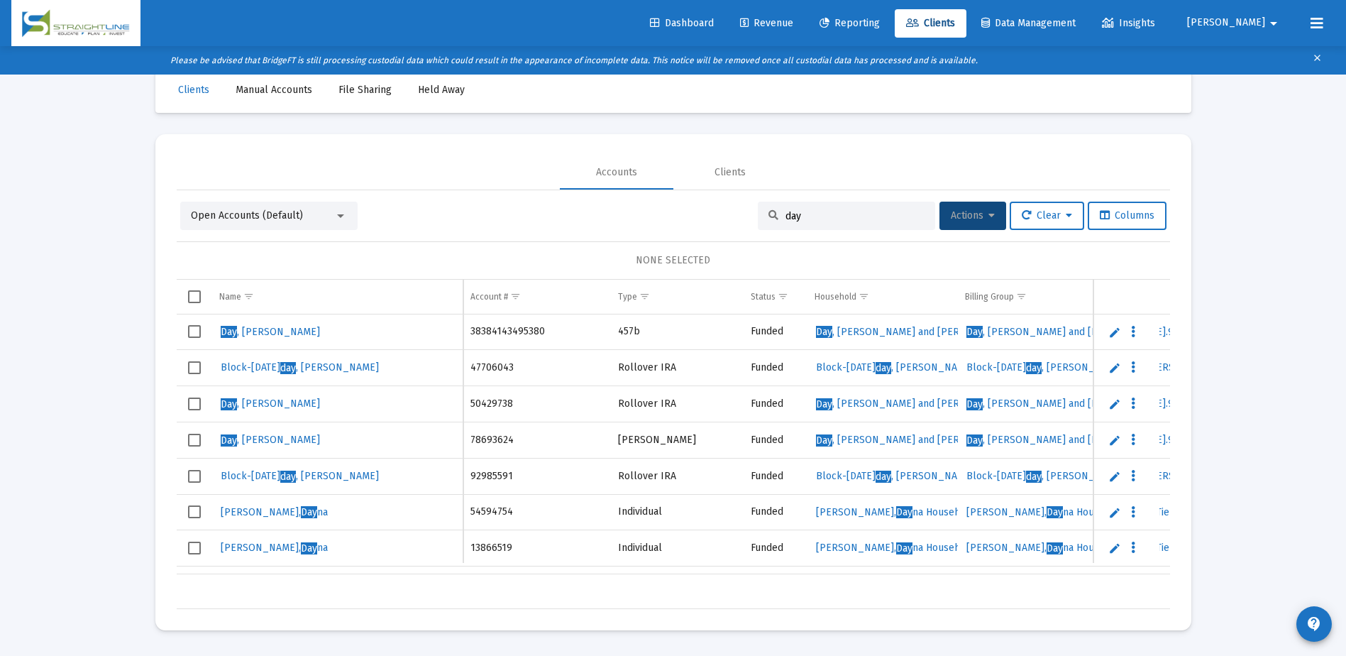
click at [785, 214] on input "day" at bounding box center [854, 216] width 139 height 12
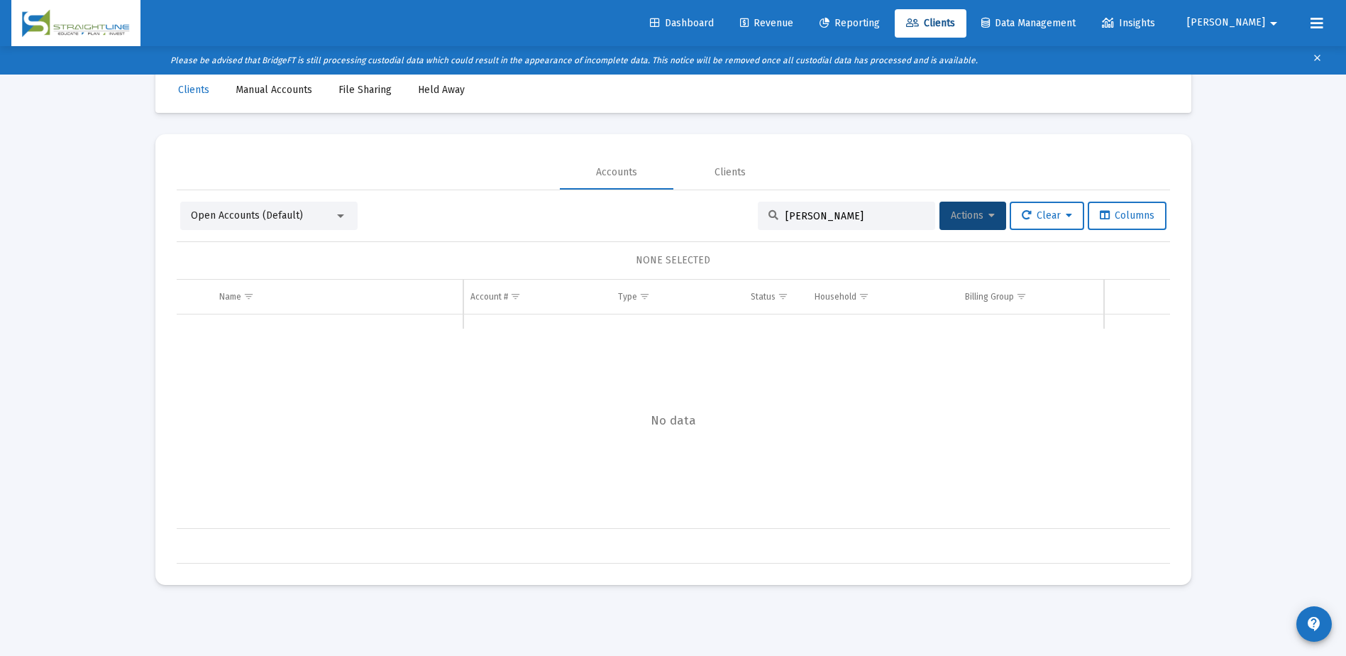
drag, startPoint x: 828, startPoint y: 215, endPoint x: 761, endPoint y: 214, distance: 67.4
click at [761, 214] on div "[PERSON_NAME]" at bounding box center [846, 215] width 177 height 28
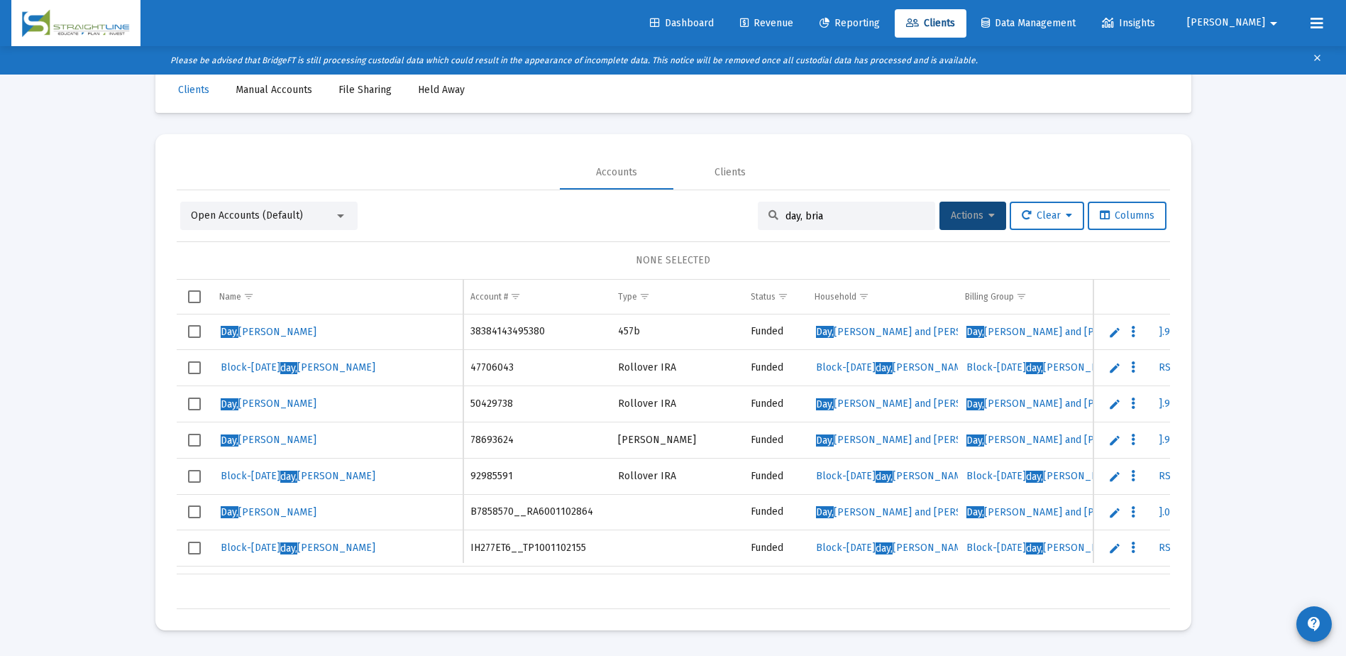
type input "[PERSON_NAME]"
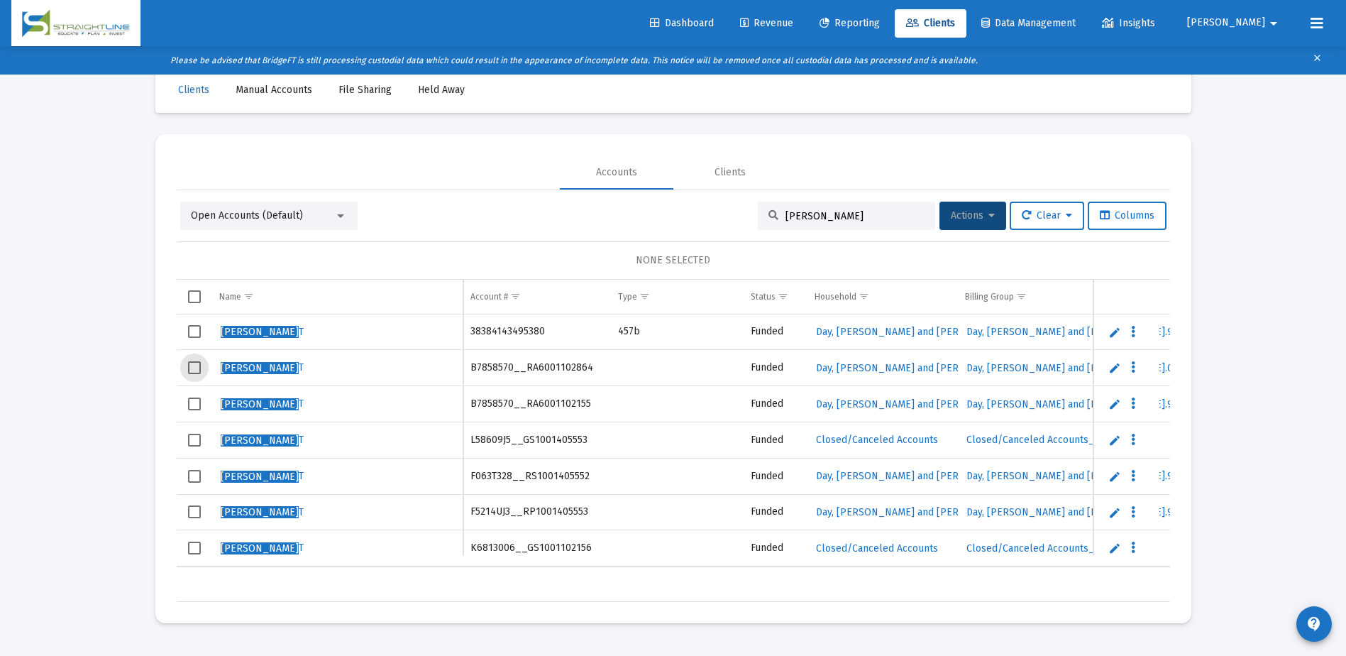
click at [192, 366] on span "Select row" at bounding box center [194, 367] width 13 height 13
click at [194, 401] on span "Select row" at bounding box center [194, 403] width 13 height 13
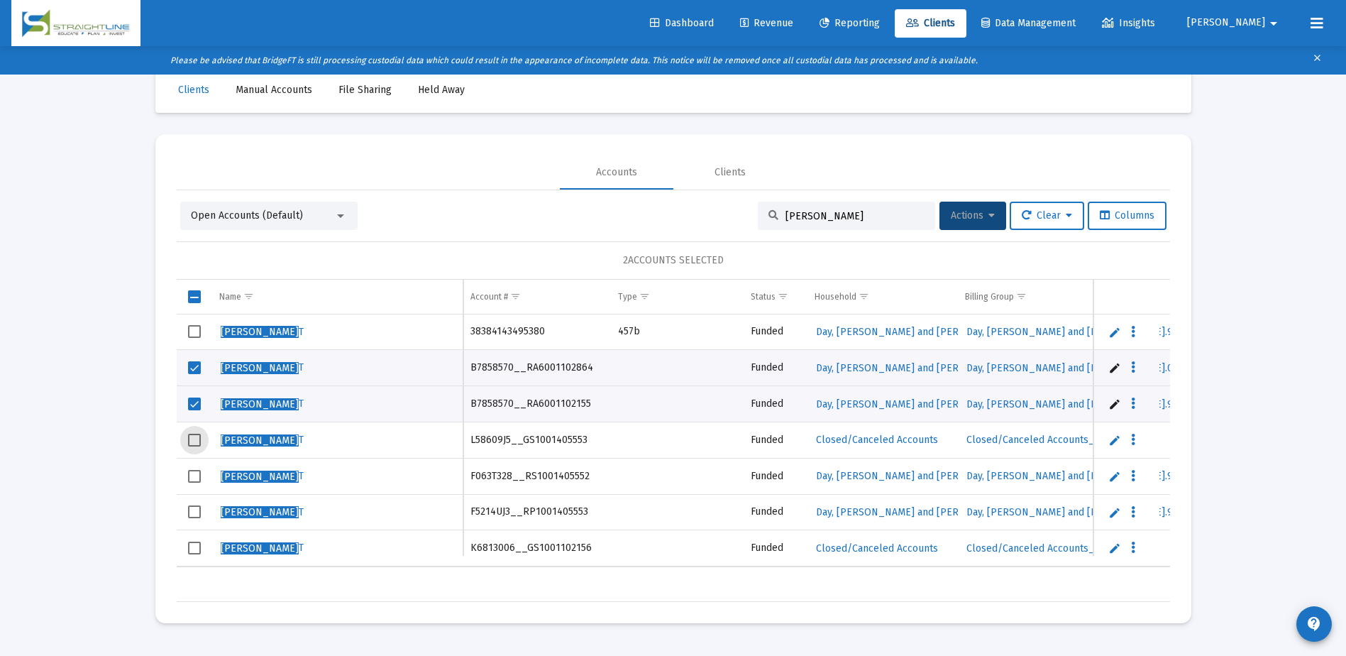
click at [195, 437] on span "Select row" at bounding box center [194, 439] width 13 height 13
click at [194, 475] on span "Select row" at bounding box center [194, 476] width 13 height 13
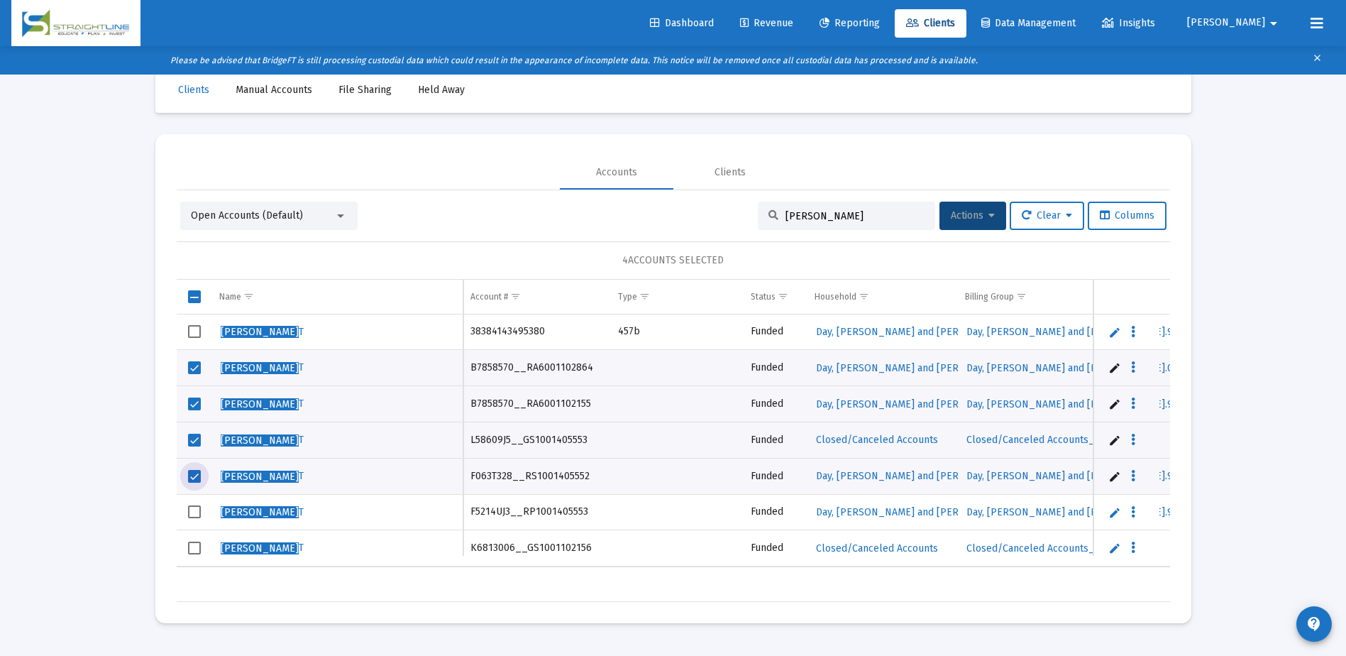
click at [197, 508] on span "Select row" at bounding box center [194, 511] width 13 height 13
click at [195, 548] on span "Select row" at bounding box center [194, 547] width 13 height 13
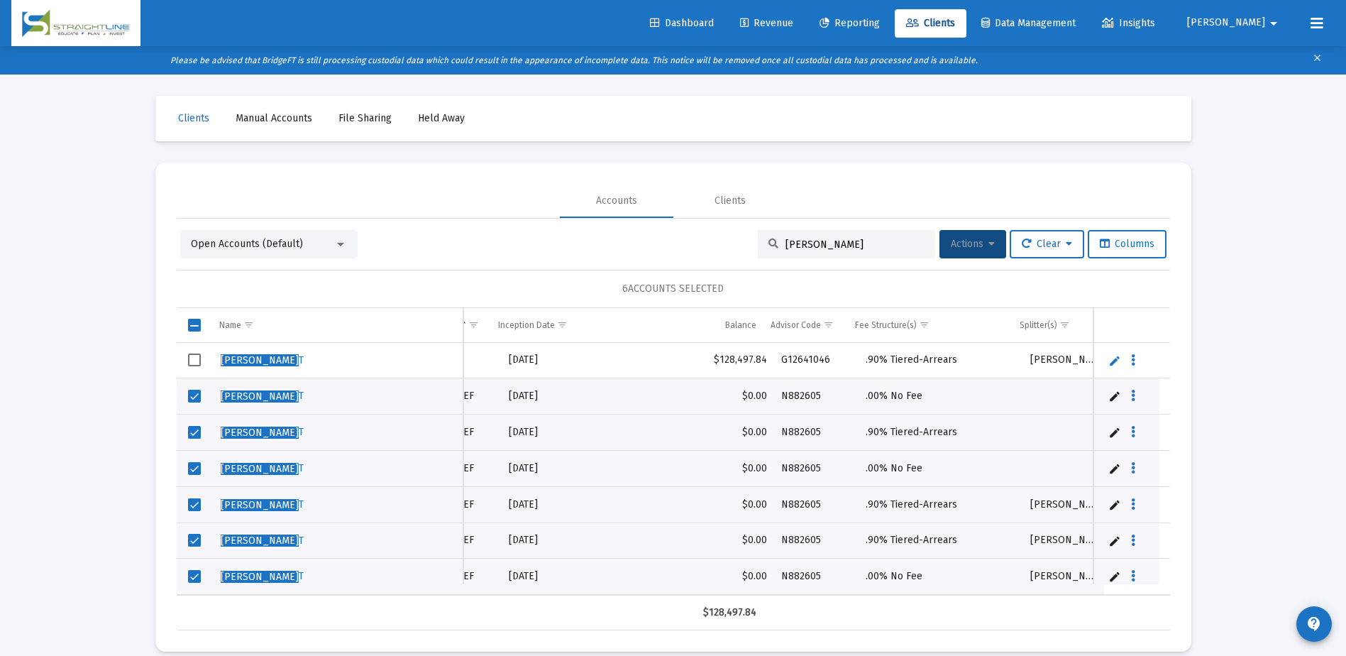
click at [992, 237] on button "Actions" at bounding box center [972, 244] width 67 height 28
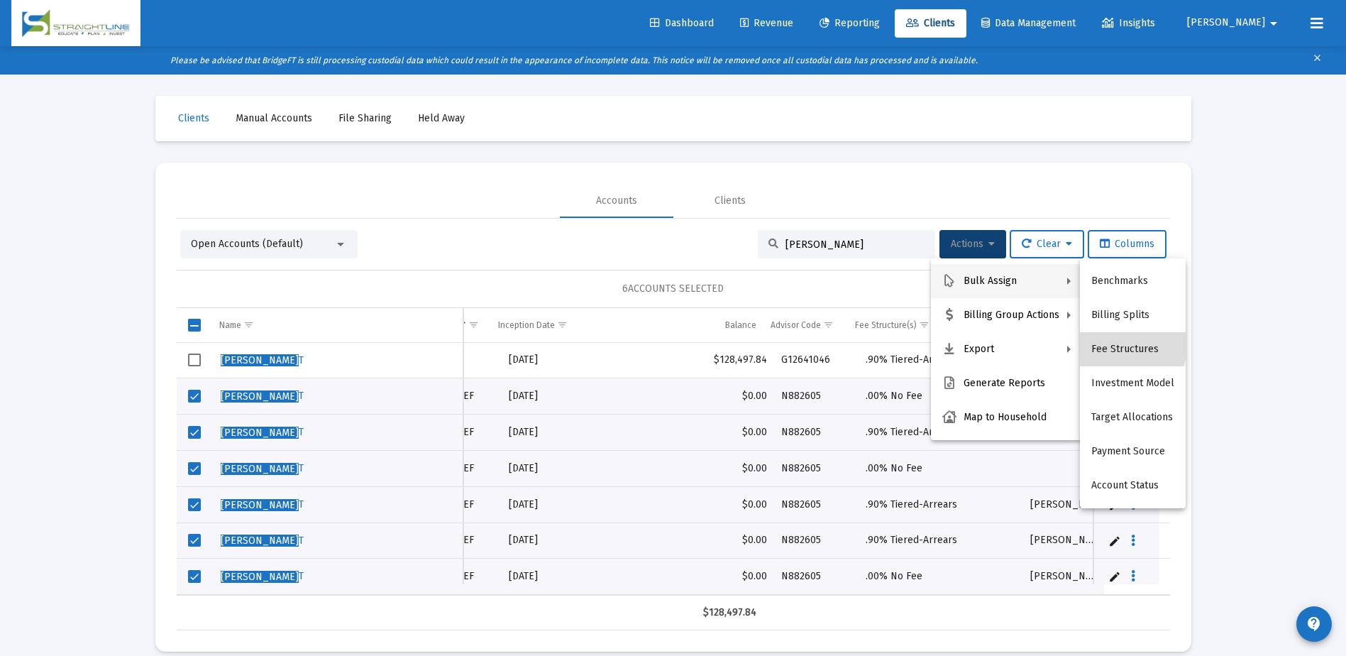
click at [1122, 345] on button "Fee Structures" at bounding box center [1133, 349] width 106 height 34
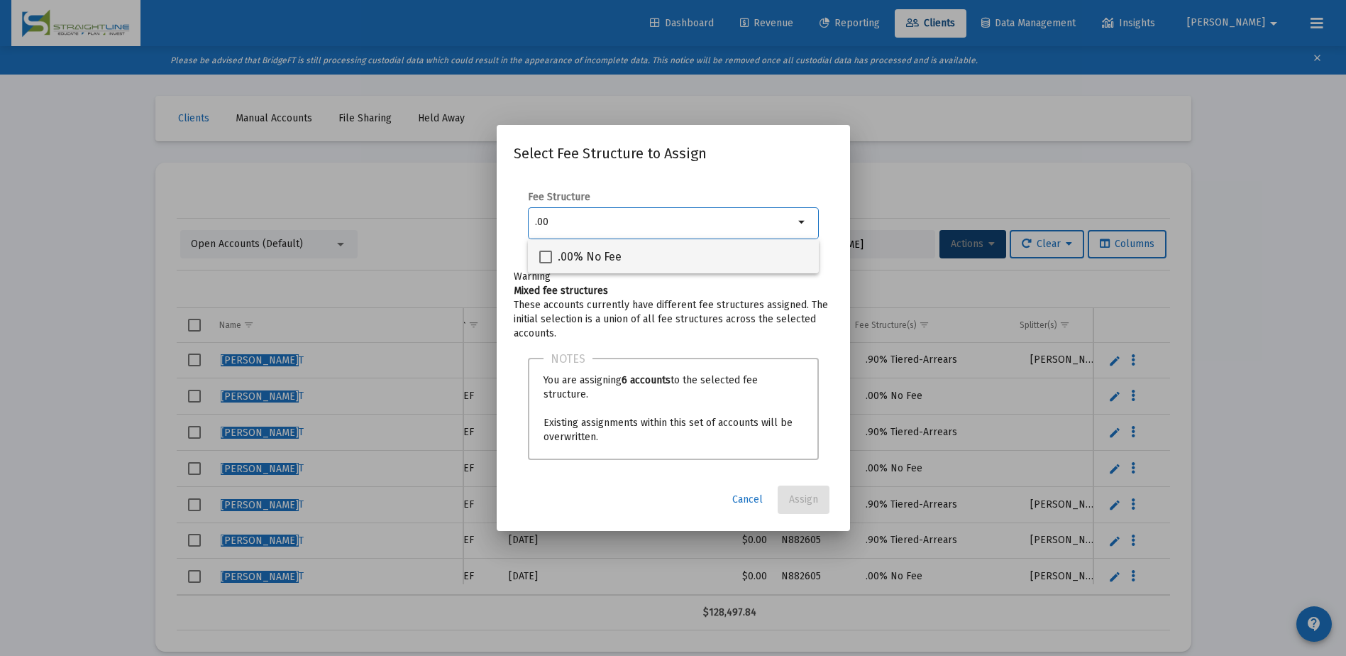
type input ".00"
click at [605, 253] on span ".00% No Fee" at bounding box center [590, 256] width 64 height 17
click at [546, 263] on input ".00% No Fee" at bounding box center [545, 263] width 1 height 1
checkbox input "true"
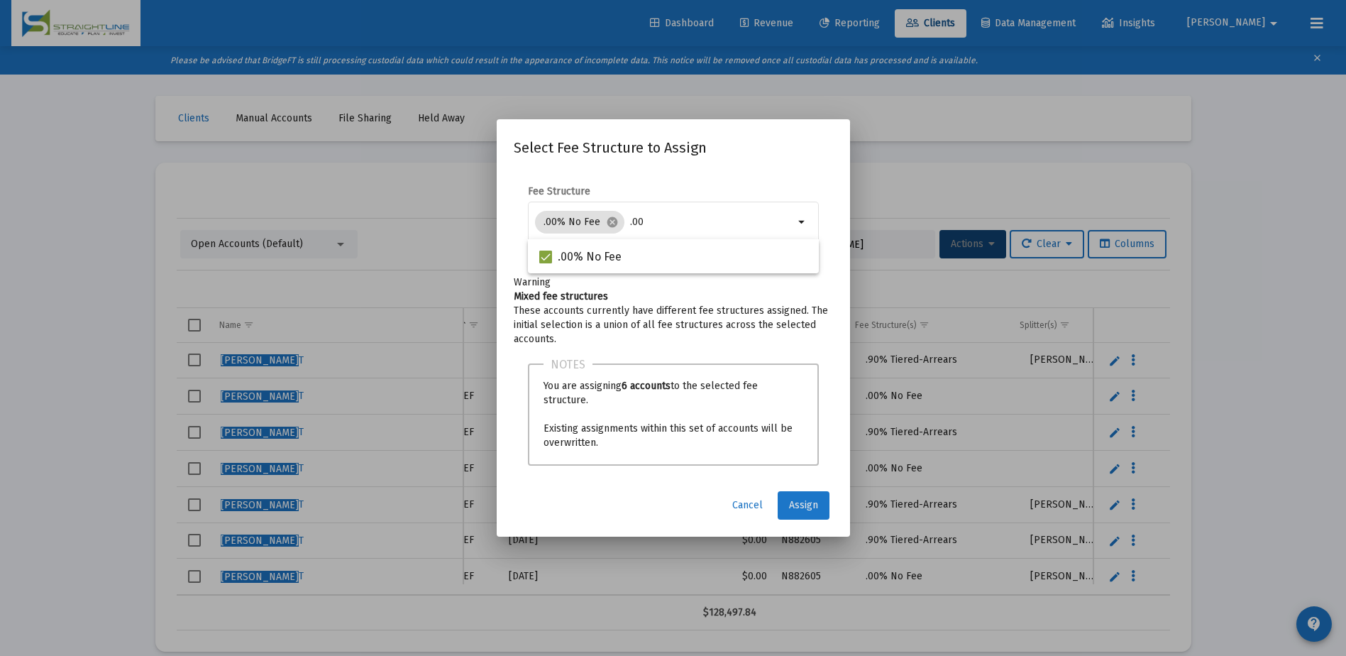
click at [792, 497] on button "Assign" at bounding box center [804, 505] width 52 height 28
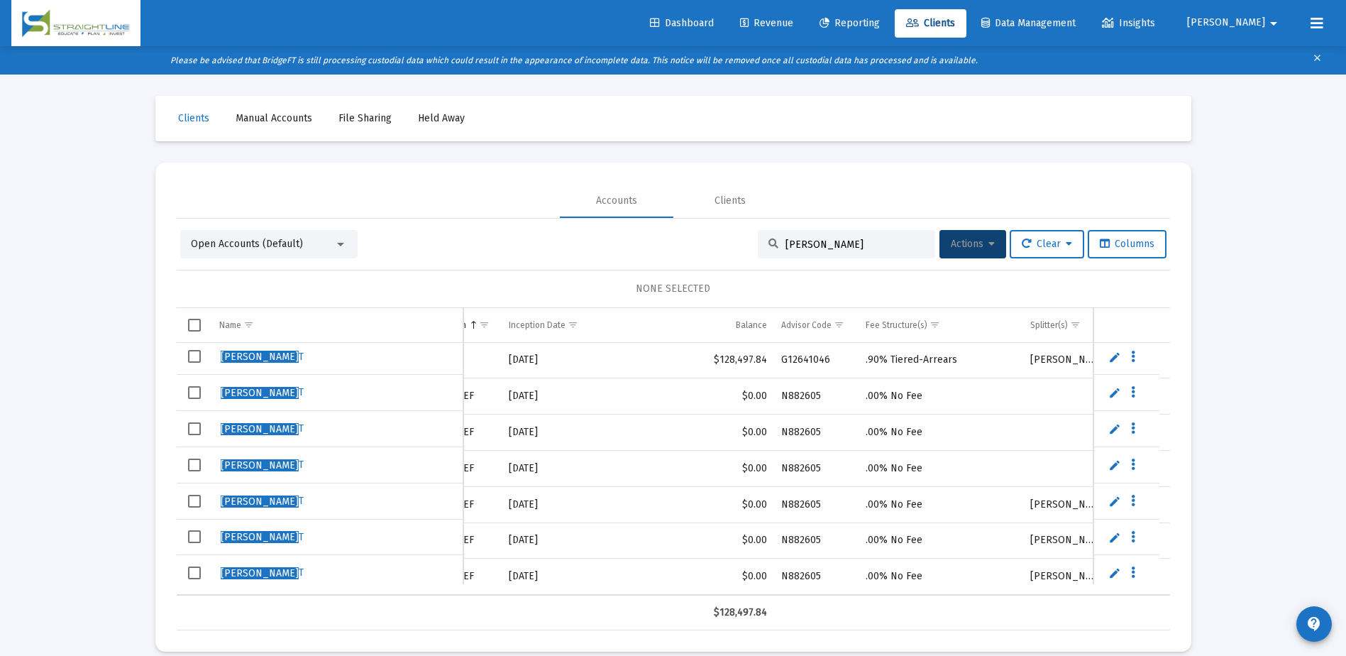
drag, startPoint x: 717, startPoint y: 595, endPoint x: 707, endPoint y: 595, distance: 9.9
click at [950, 499] on td ".00% No Fee" at bounding box center [940, 504] width 165 height 36
click at [198, 321] on span "Select all" at bounding box center [194, 325] width 13 height 13
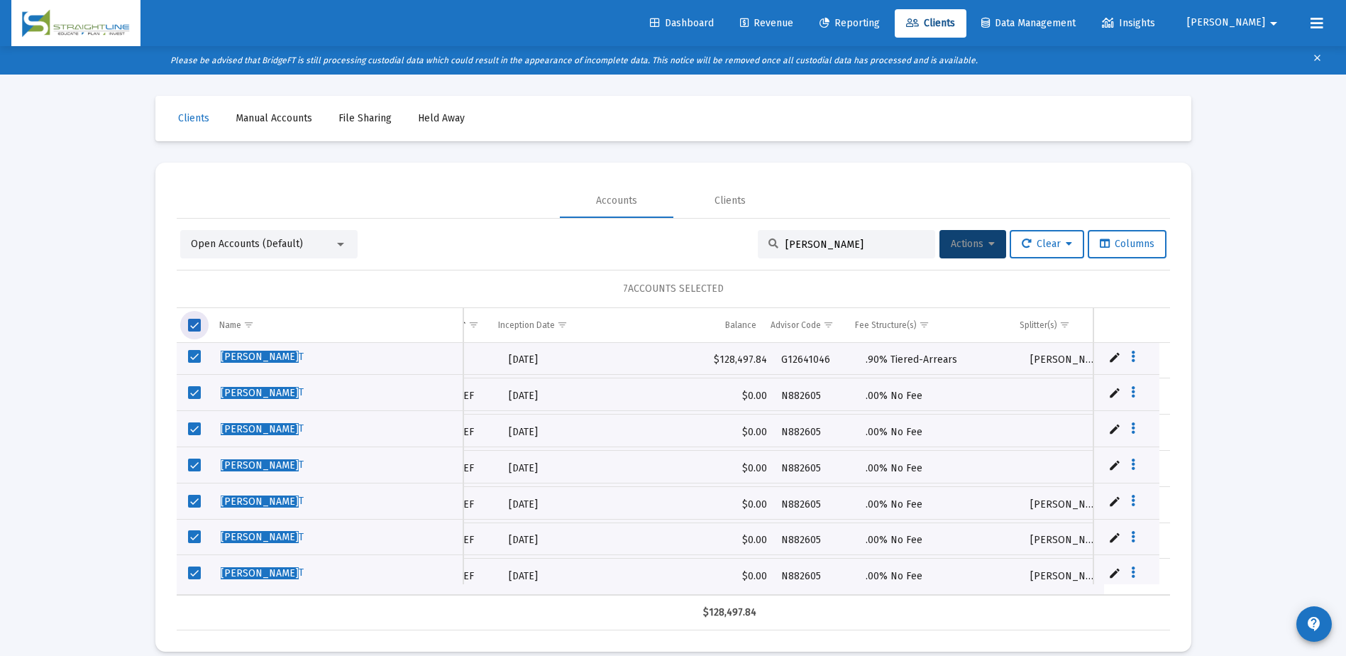
click at [198, 321] on span "Select all" at bounding box center [194, 325] width 13 height 13
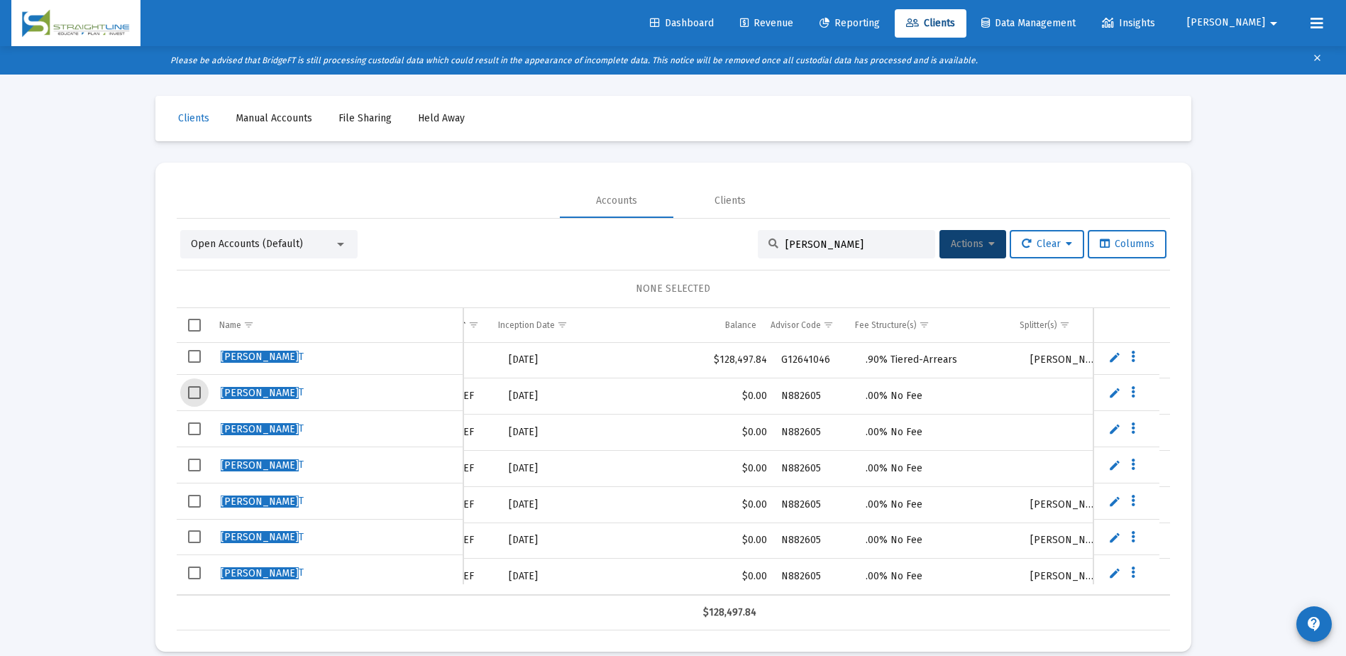
click at [192, 389] on span "Select row" at bounding box center [194, 392] width 13 height 13
click at [196, 429] on span "Select row" at bounding box center [194, 428] width 13 height 13
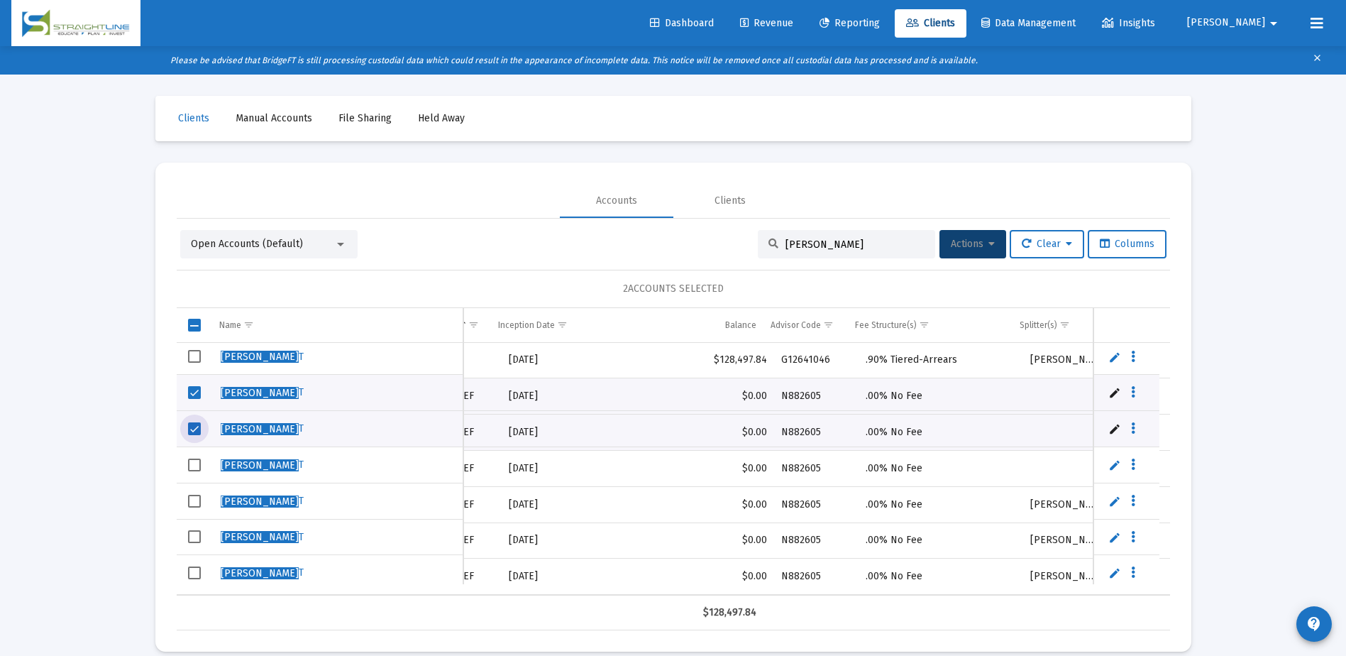
click at [194, 459] on span "Select row" at bounding box center [194, 464] width 13 height 13
click at [192, 502] on span "Select row" at bounding box center [194, 500] width 13 height 13
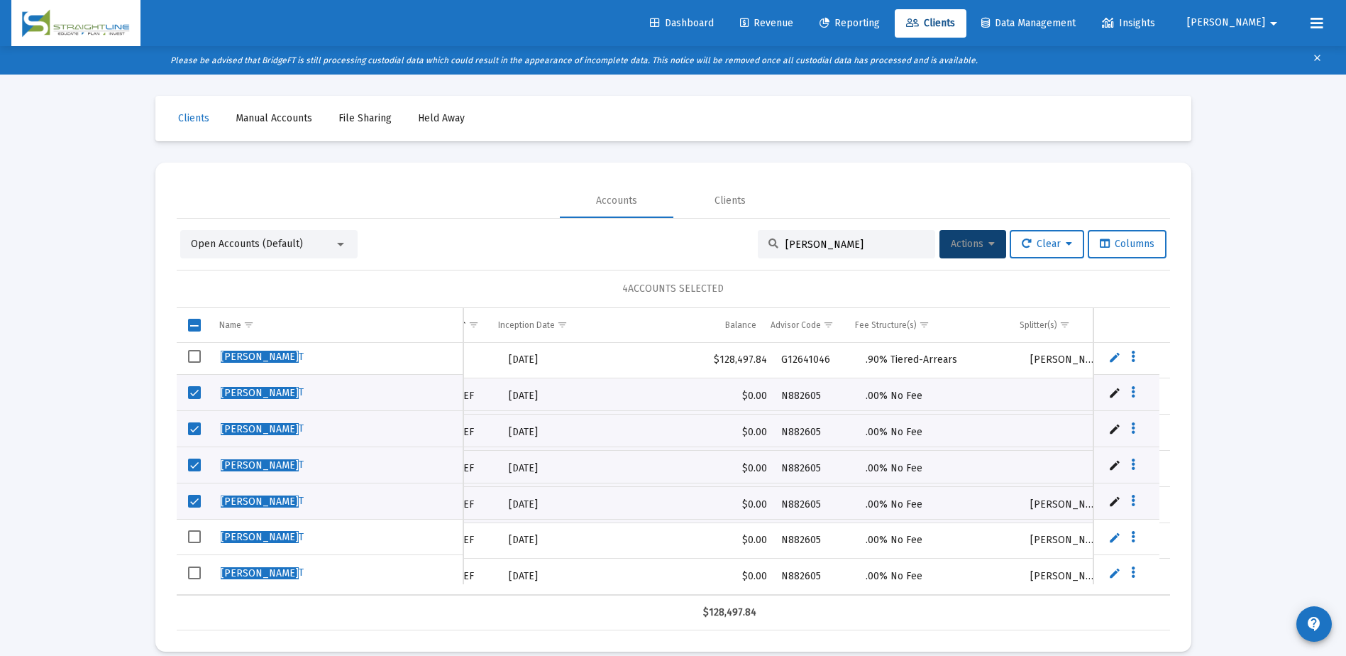
click at [192, 543] on td "Data grid" at bounding box center [194, 537] width 35 height 36
click at [192, 572] on span "Select row" at bounding box center [194, 572] width 13 height 13
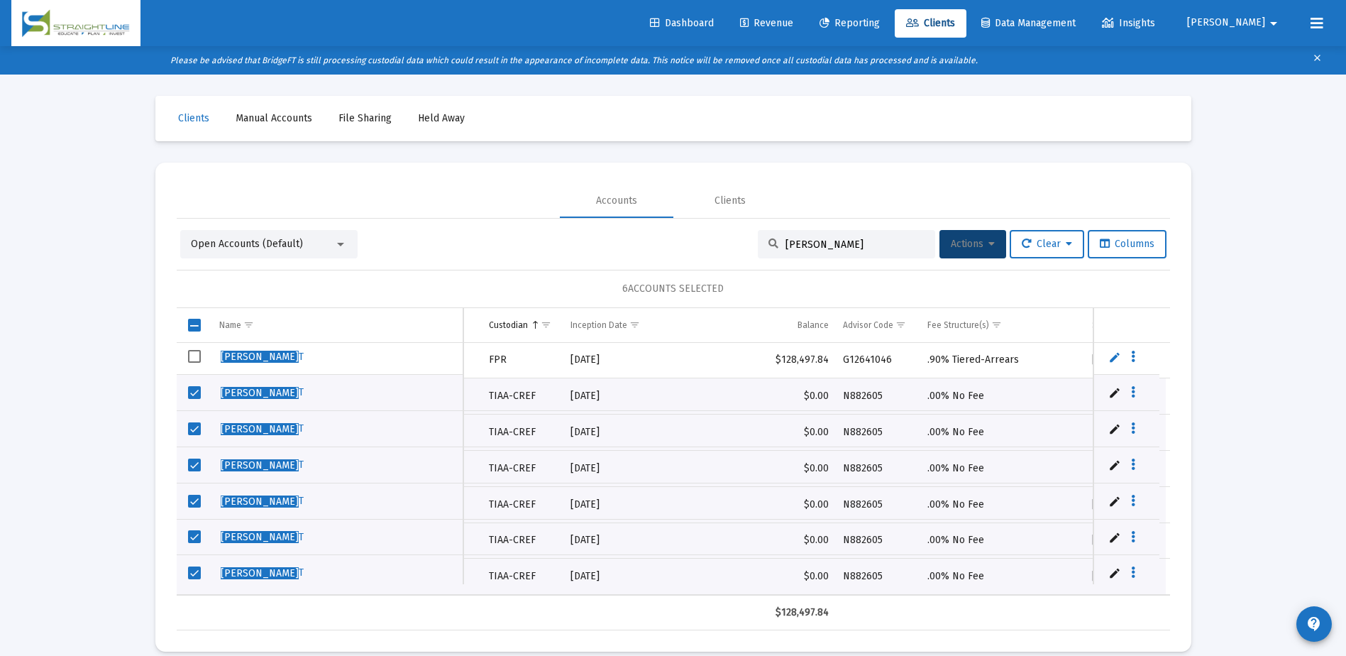
click at [992, 239] on button "Actions" at bounding box center [972, 244] width 67 height 28
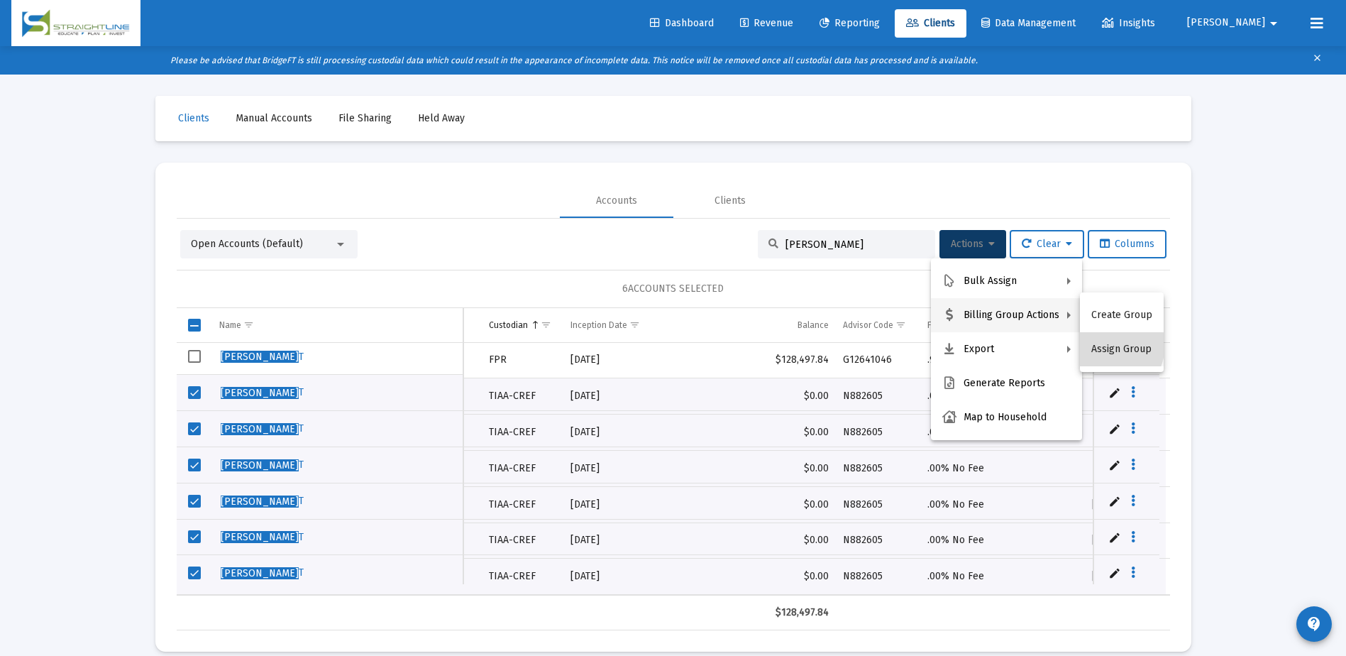
click at [1106, 345] on button "Assign Group" at bounding box center [1122, 349] width 84 height 34
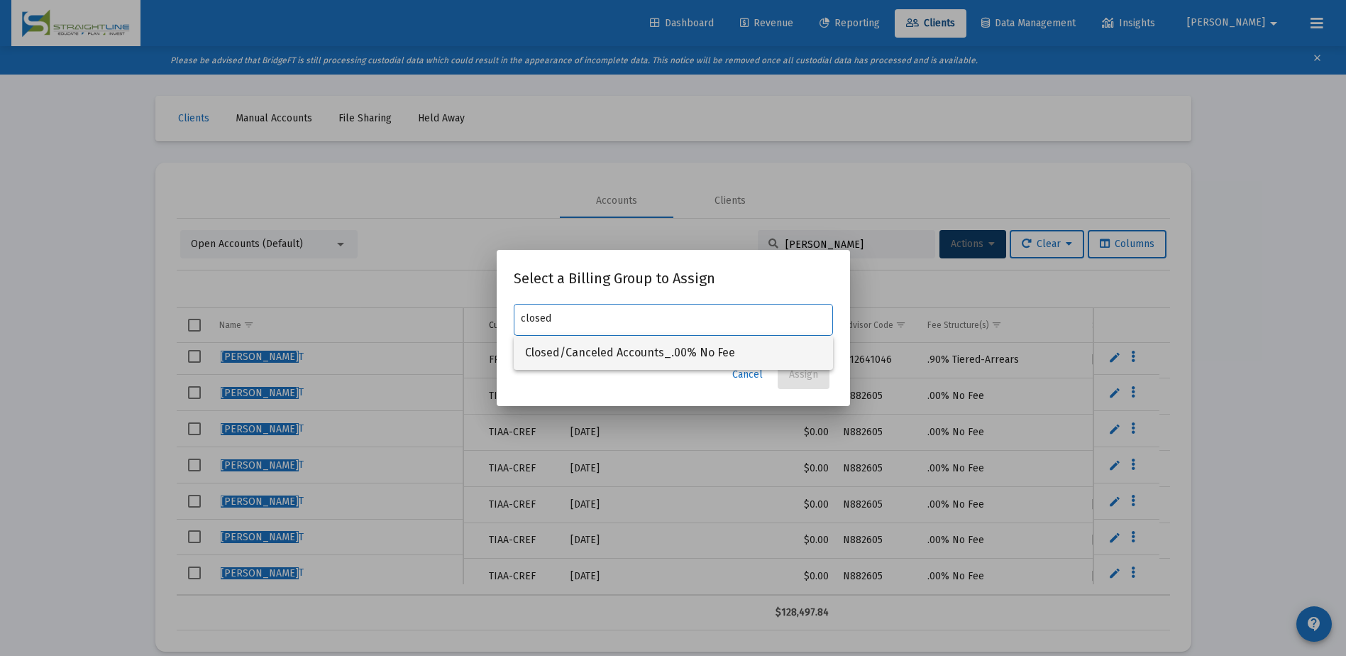
click at [640, 345] on span "Closed/Canceled Accounts_.00% No Fee" at bounding box center [673, 353] width 297 height 34
type input "Closed/Canceled Accounts_.00% No Fee"
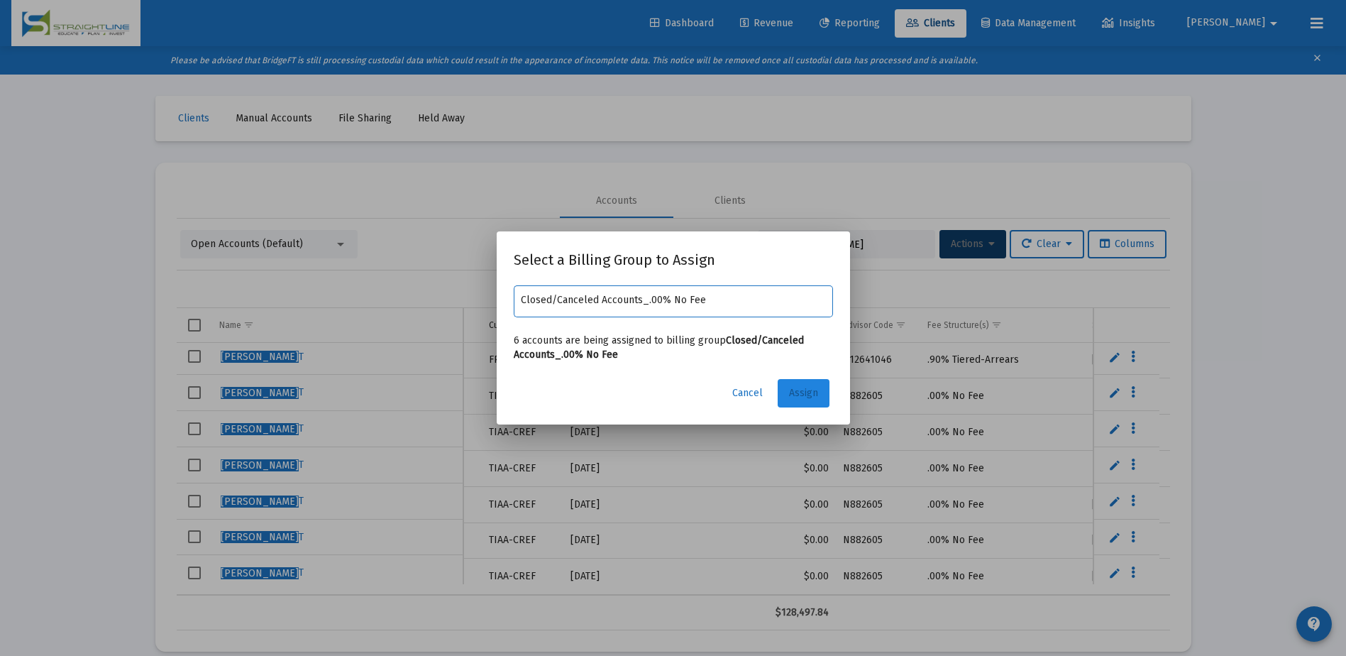
click at [822, 399] on button "Assign" at bounding box center [804, 393] width 52 height 28
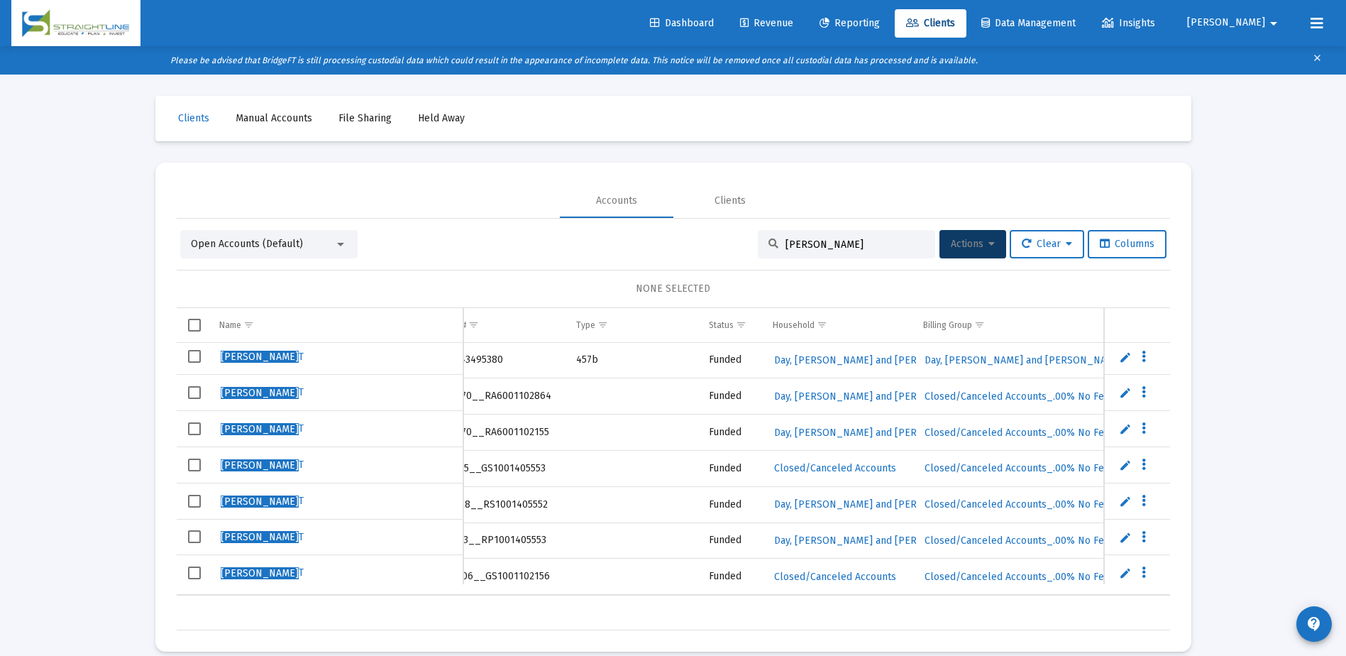
click at [189, 531] on span "Select row" at bounding box center [194, 536] width 13 height 13
drag, startPoint x: 189, startPoint y: 499, endPoint x: 189, endPoint y: 485, distance: 14.2
click at [189, 499] on span "Select row" at bounding box center [194, 500] width 13 height 13
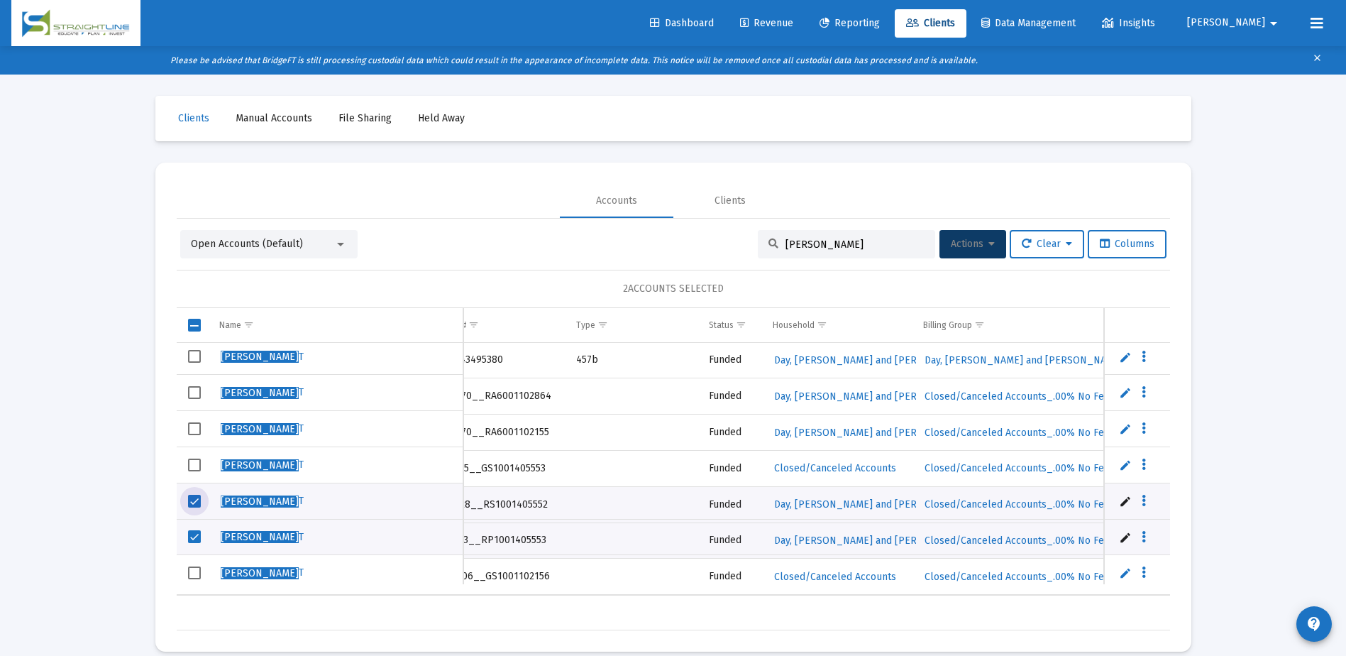
click at [189, 464] on span "Select row" at bounding box center [194, 464] width 13 height 13
click at [194, 424] on span "Select row" at bounding box center [194, 428] width 13 height 13
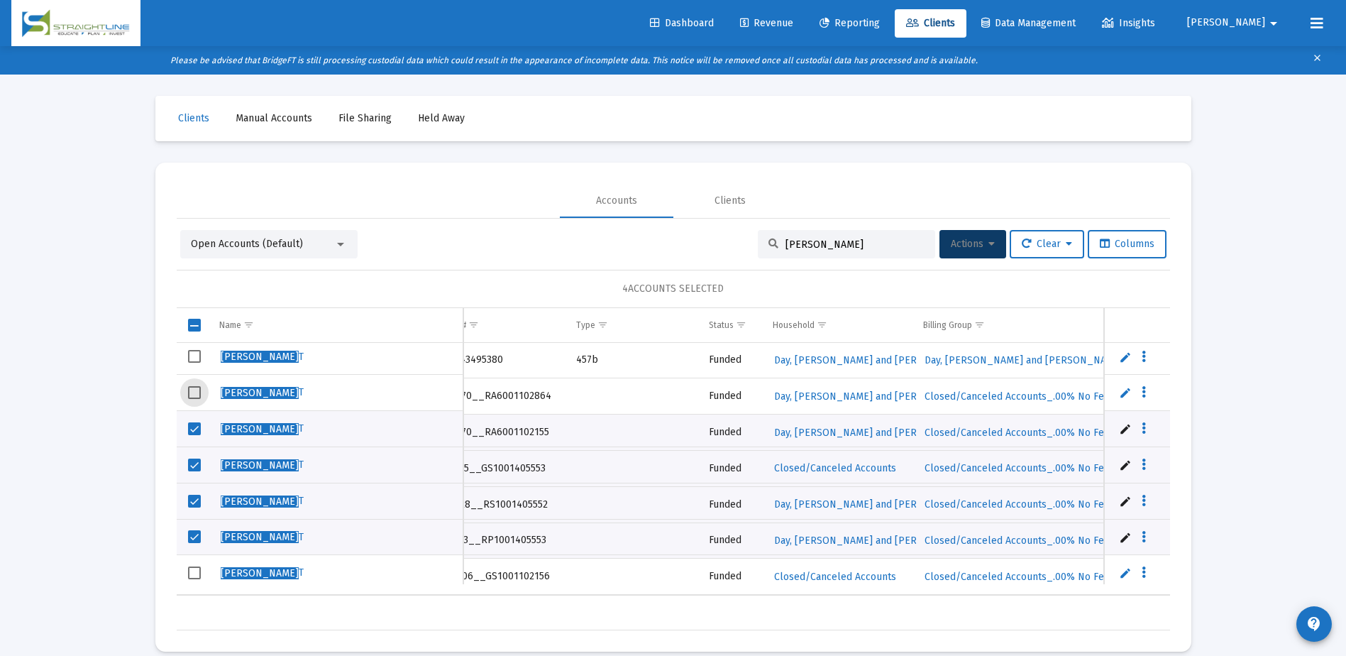
click at [194, 386] on span "Select row" at bounding box center [194, 392] width 13 height 13
click at [988, 239] on icon at bounding box center [991, 244] width 6 height 10
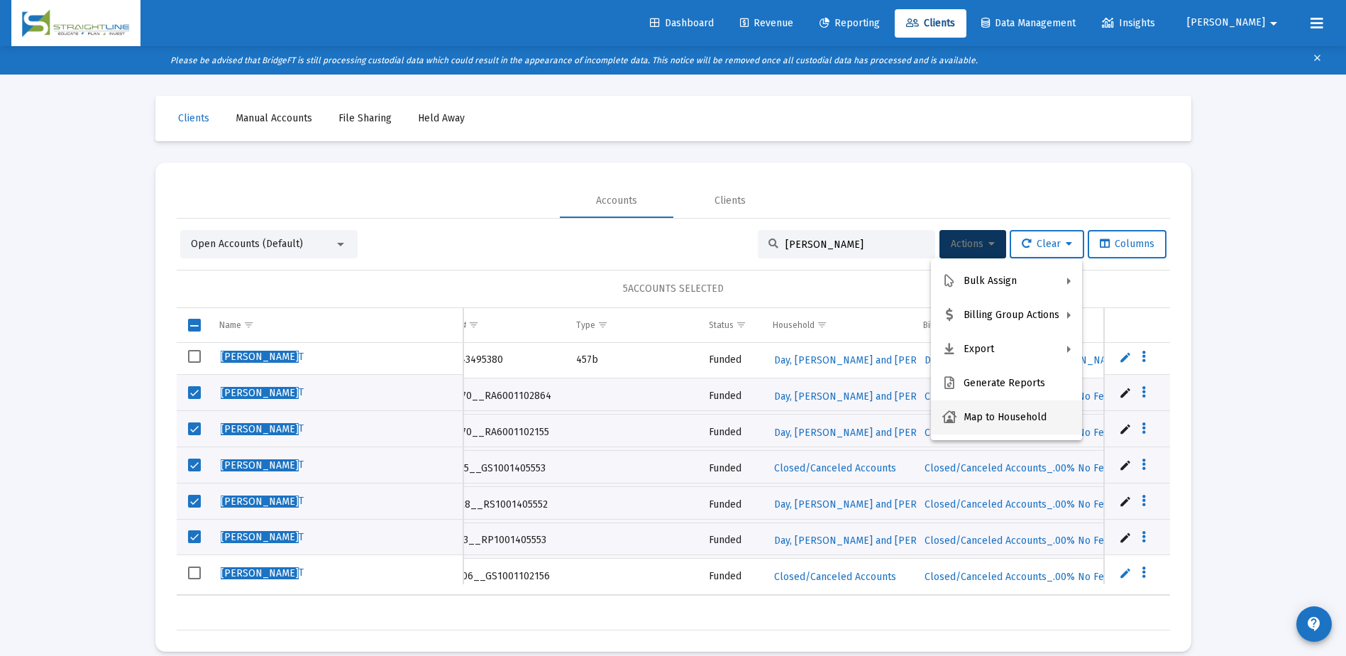
click at [1035, 411] on button "Map to Household" at bounding box center [1006, 417] width 151 height 34
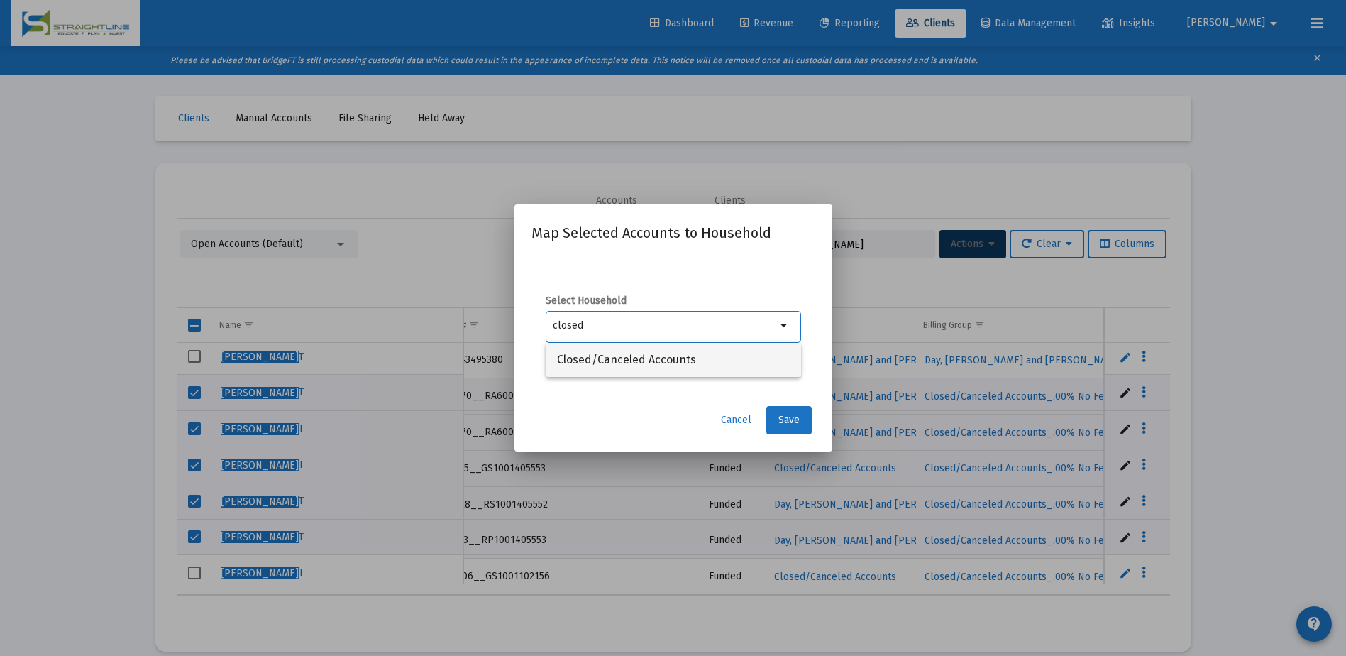
click at [612, 355] on span "Closed/Canceled Accounts" at bounding box center [673, 360] width 233 height 34
type input "Closed/Canceled Accounts"
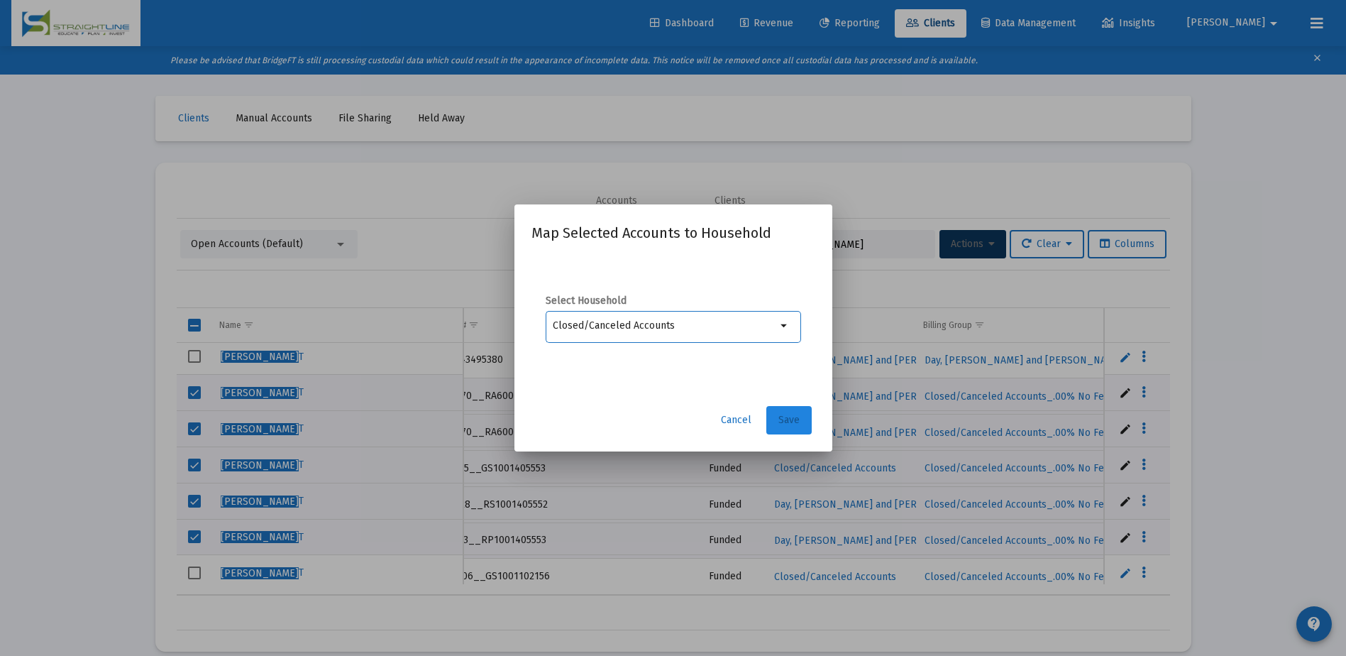
click at [802, 421] on button "Save" at bounding box center [788, 420] width 45 height 28
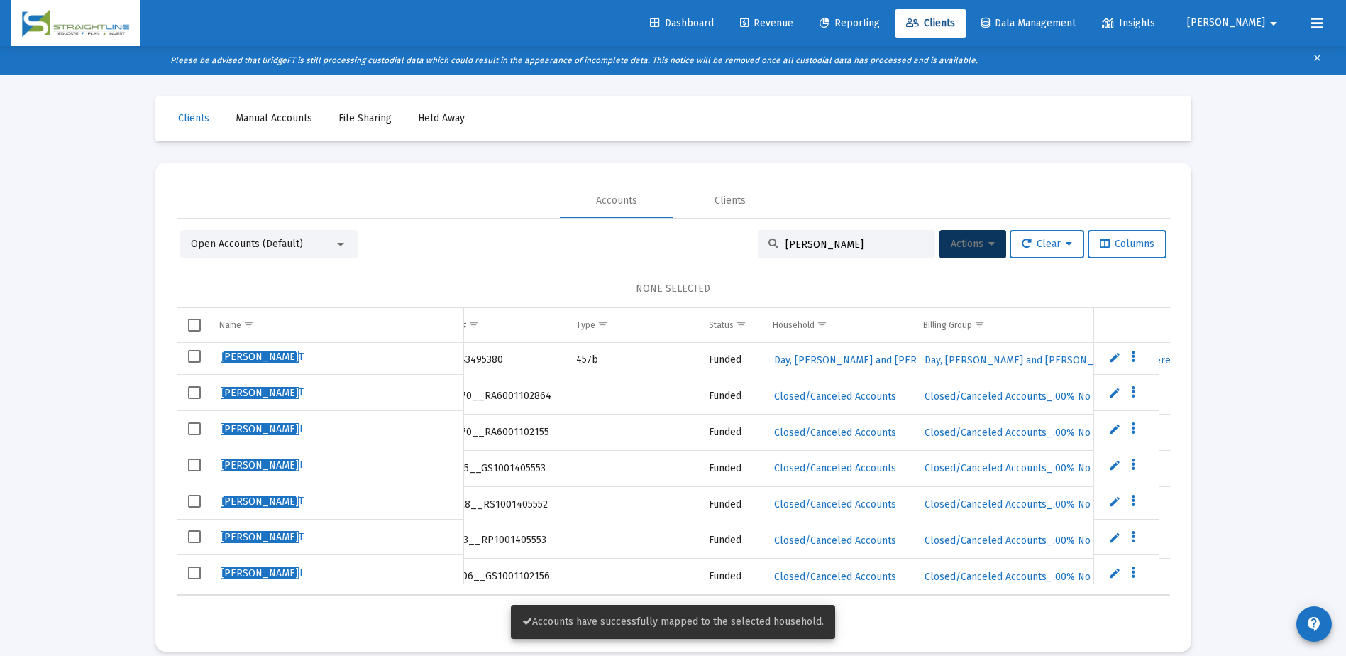
drag, startPoint x: 667, startPoint y: 597, endPoint x: 787, endPoint y: 582, distance: 121.5
click at [787, 582] on body "Dashboard Revenue Reporting Clients Data Management Insights Rob arrow_drop_dow…" at bounding box center [673, 328] width 1346 height 656
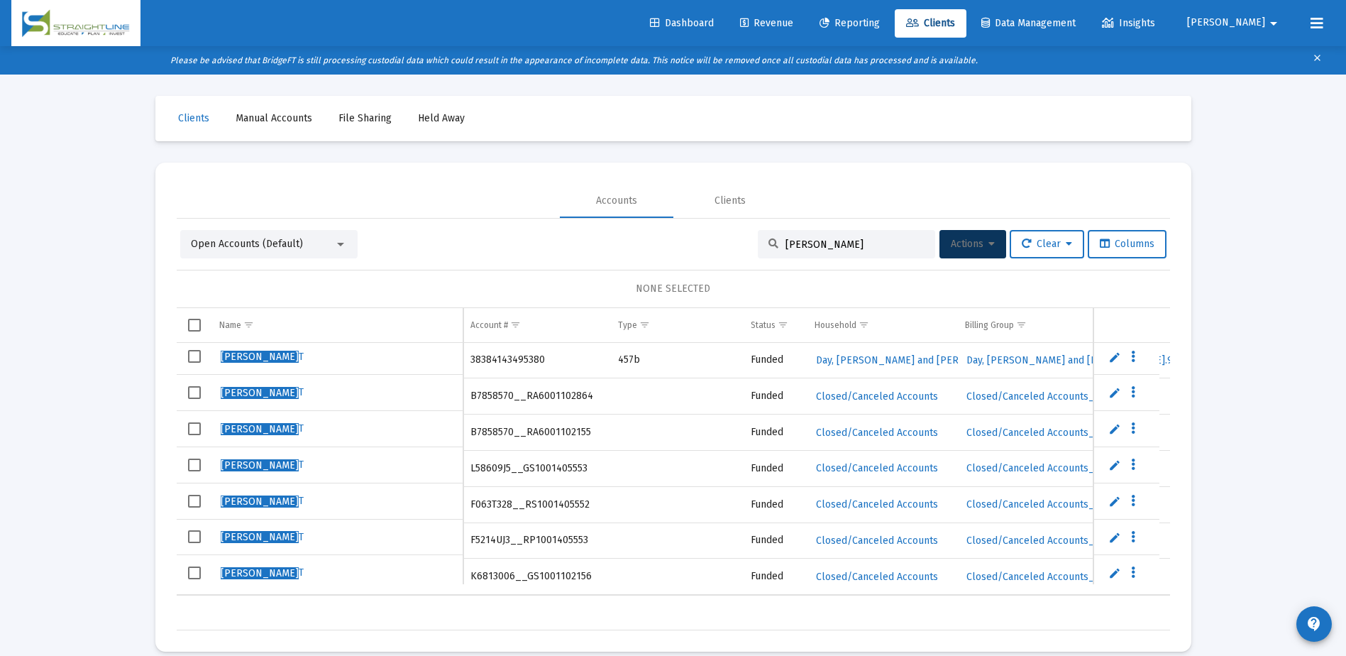
click at [811, 242] on input "[PERSON_NAME]" at bounding box center [854, 244] width 139 height 12
